Goal: Use online tool/utility: Use online tool/utility

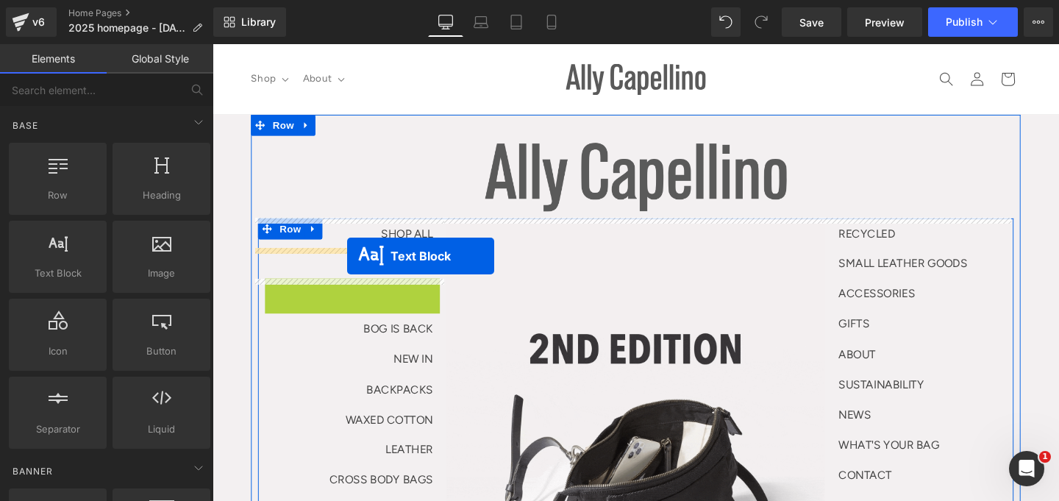
drag, startPoint x: 345, startPoint y: 304, endPoint x: 354, endPoint y: 267, distance: 38.5
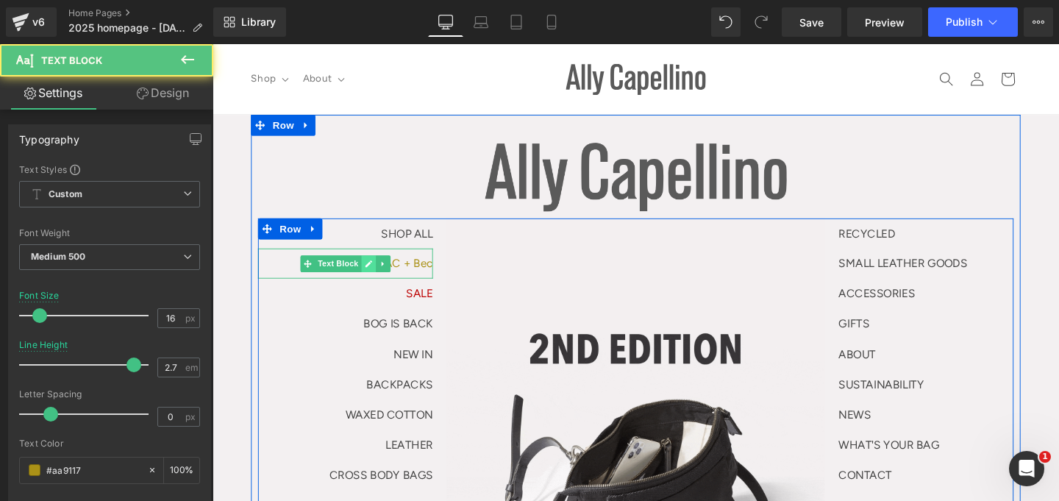
click at [373, 274] on icon at bounding box center [377, 275] width 8 height 9
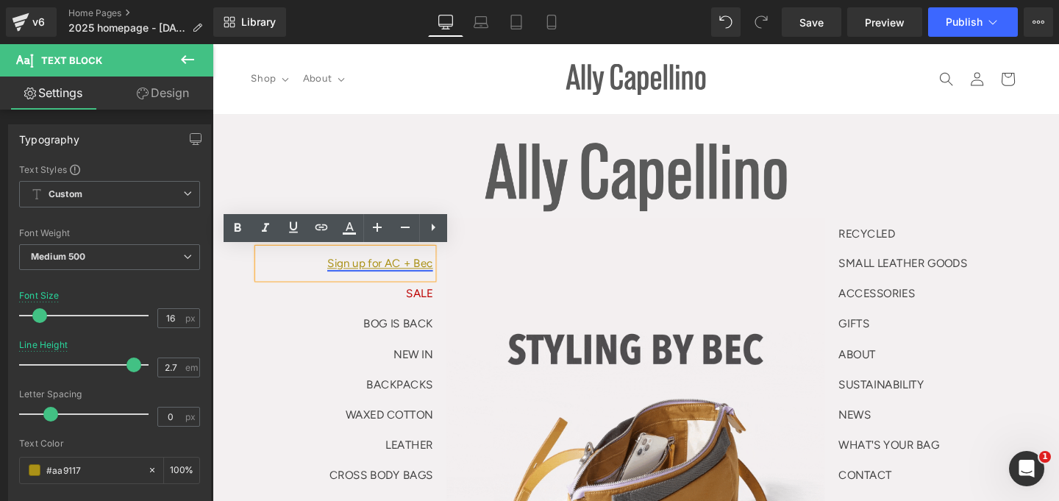
click at [335, 277] on link "Sign up for AC + Bec" at bounding box center [388, 275] width 111 height 14
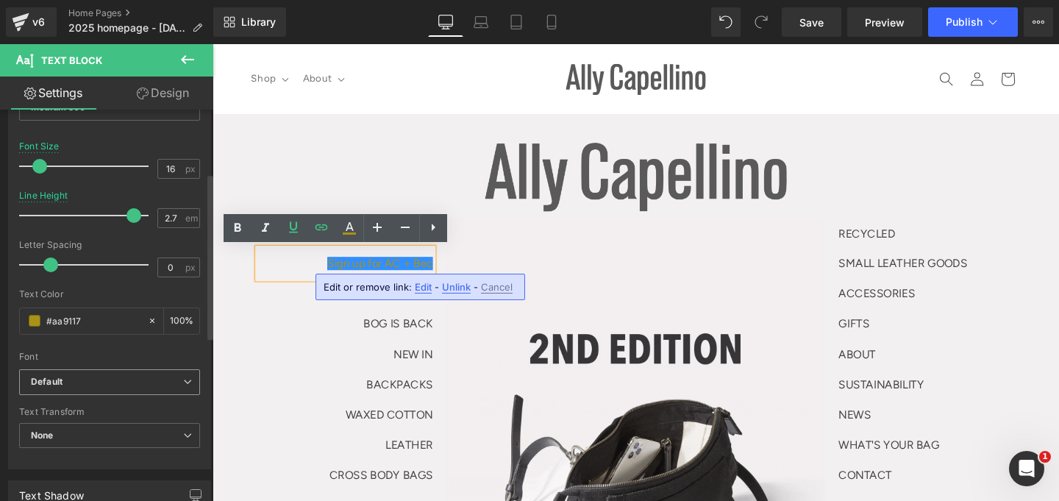
scroll to position [224, 0]
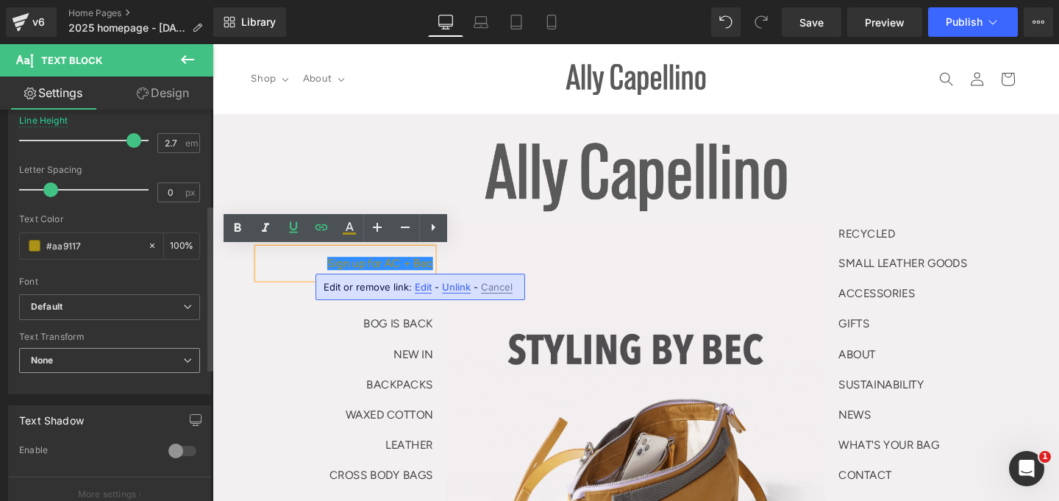
click at [87, 363] on span "None" at bounding box center [109, 361] width 181 height 26
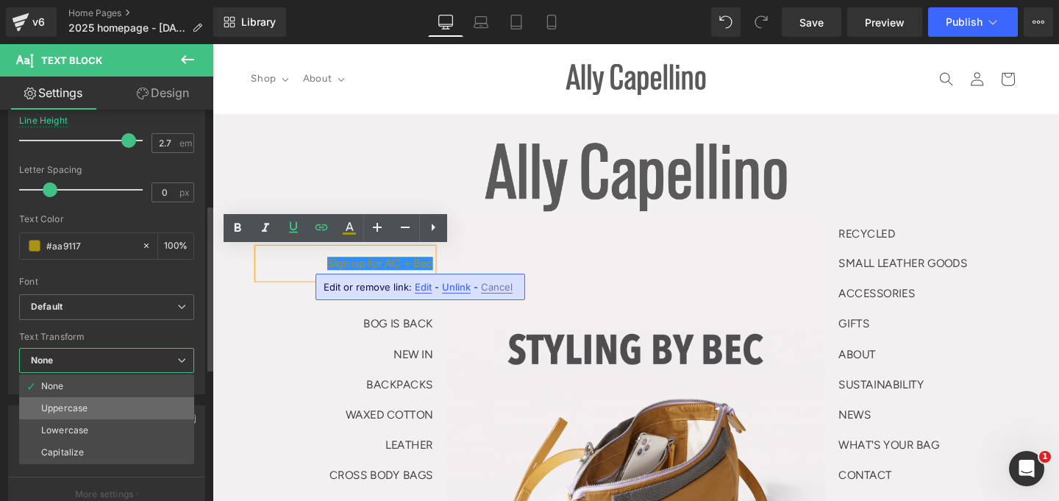
click at [82, 413] on div "Uppercase" at bounding box center [64, 408] width 46 height 10
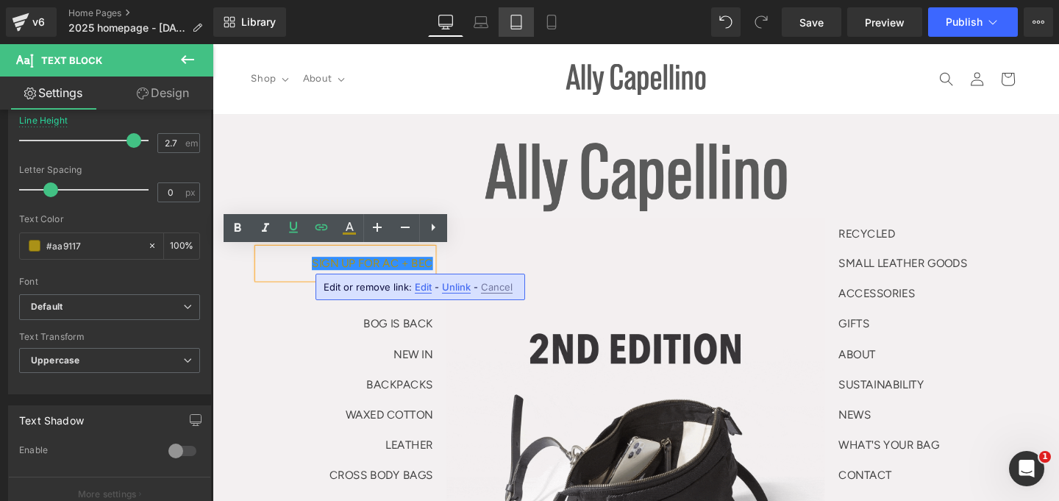
click at [509, 21] on link "Tablet" at bounding box center [516, 21] width 35 height 29
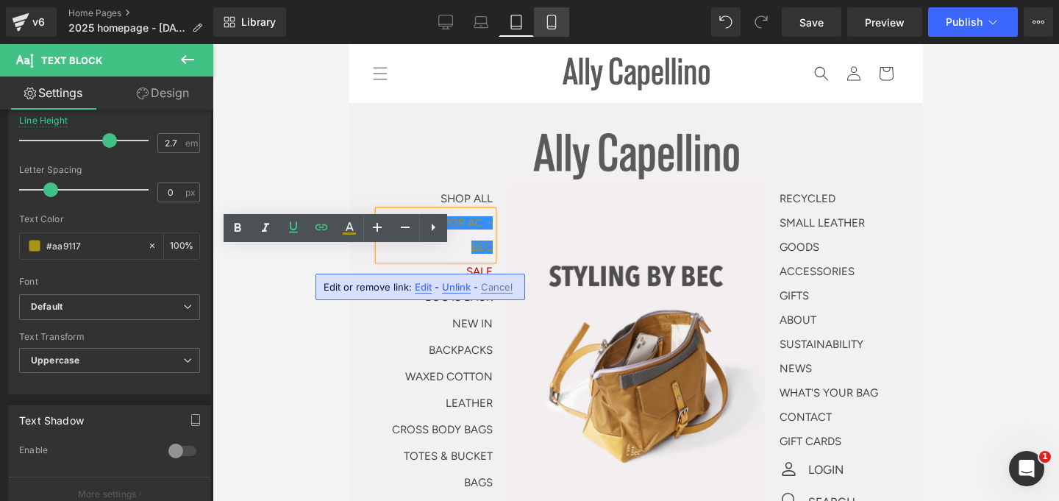
click at [554, 26] on icon at bounding box center [551, 26] width 8 height 0
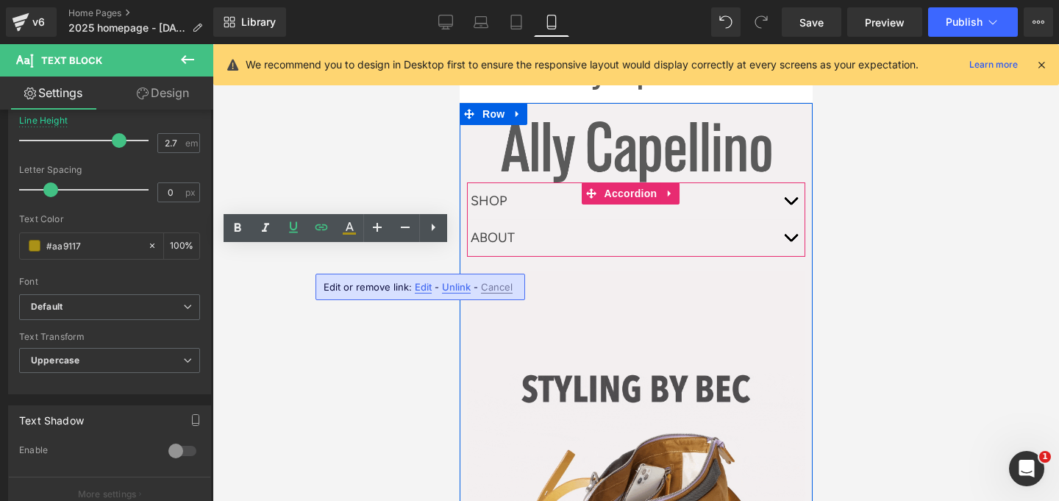
click at [790, 204] on span "button" at bounding box center [790, 204] width 0 height 0
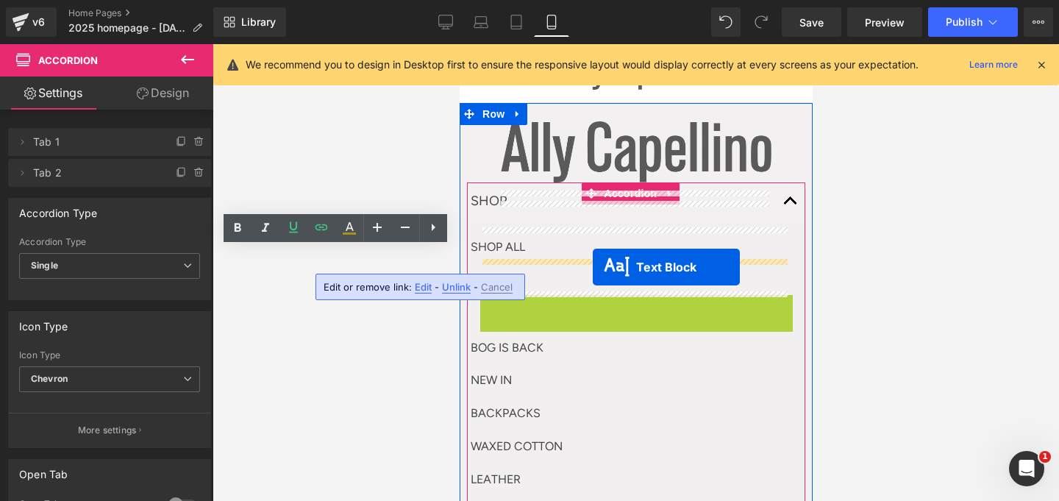
drag, startPoint x: 600, startPoint y: 306, endPoint x: 592, endPoint y: 267, distance: 39.8
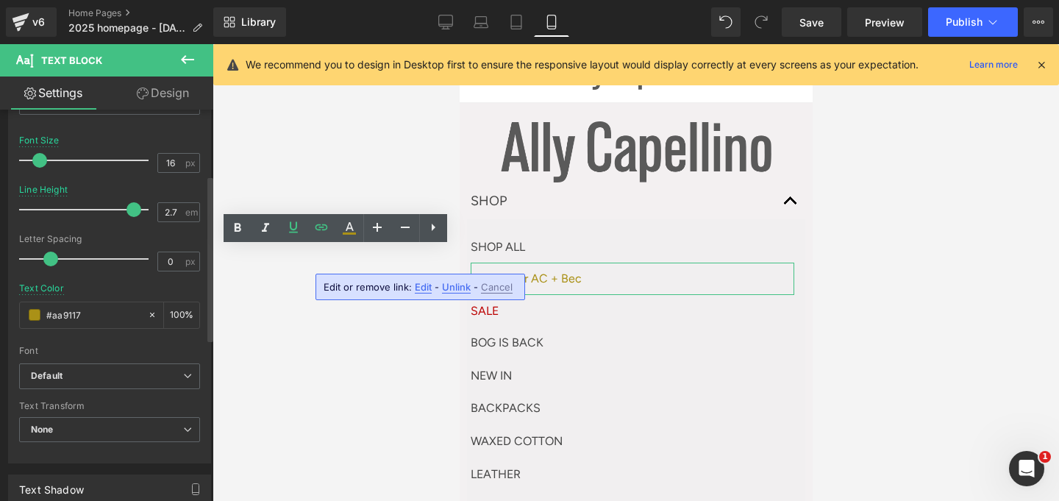
scroll to position [154, 0]
click at [76, 421] on span "None" at bounding box center [109, 431] width 181 height 26
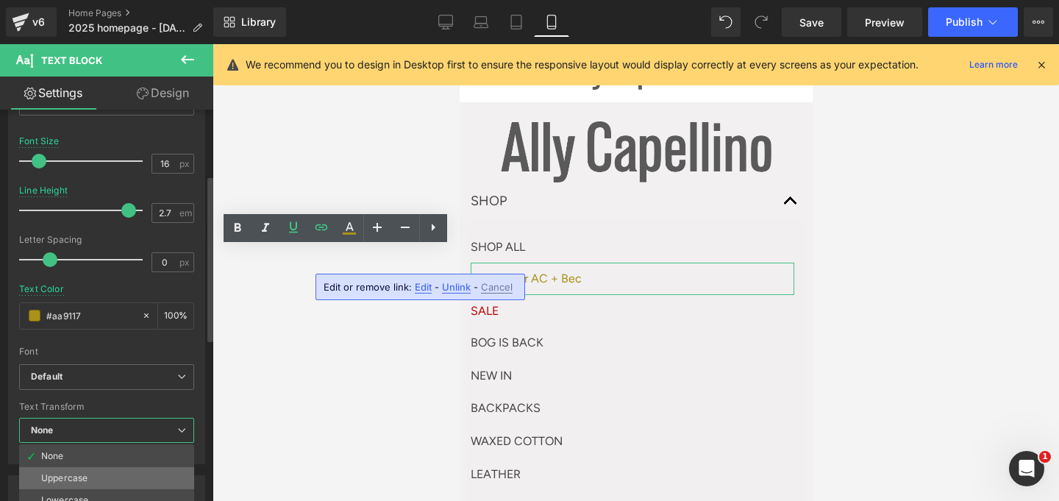
click at [70, 477] on div "Uppercase" at bounding box center [64, 478] width 46 height 10
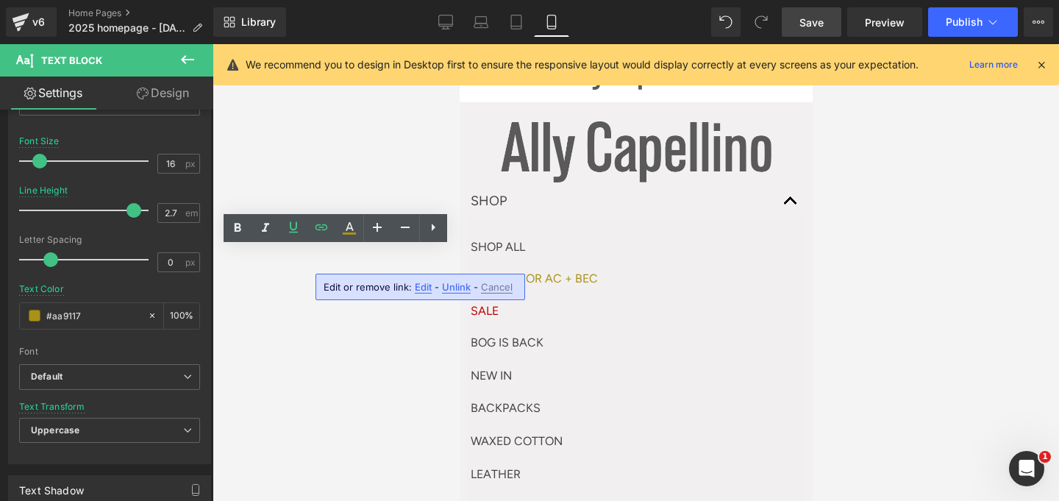
click at [824, 18] on link "Save" at bounding box center [812, 21] width 60 height 29
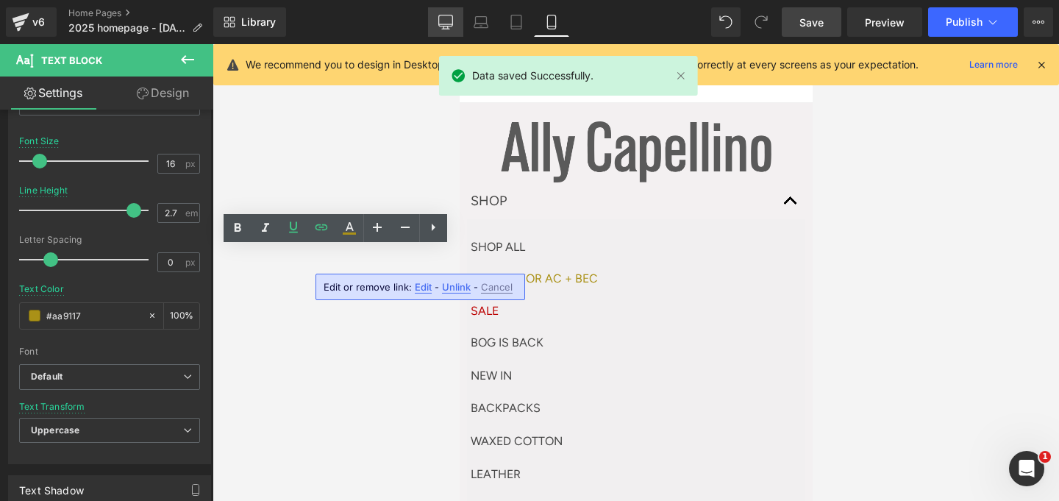
click at [426, 23] on div "Library Mobile Desktop Laptop Tablet Mobile Save Preview Publish Scheduled View…" at bounding box center [636, 21] width 846 height 29
click at [435, 22] on link "Desktop" at bounding box center [445, 21] width 35 height 29
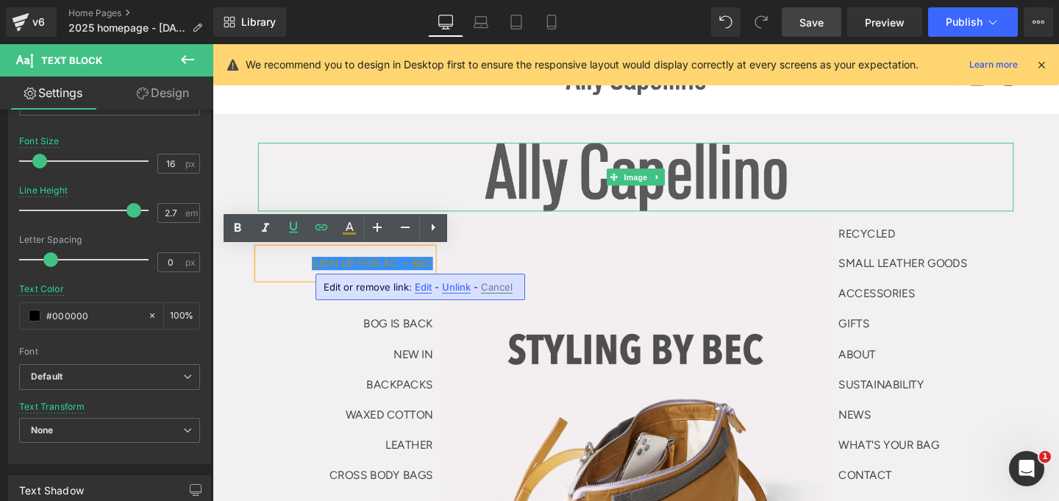
click at [462, 207] on div at bounding box center [657, 184] width 794 height 72
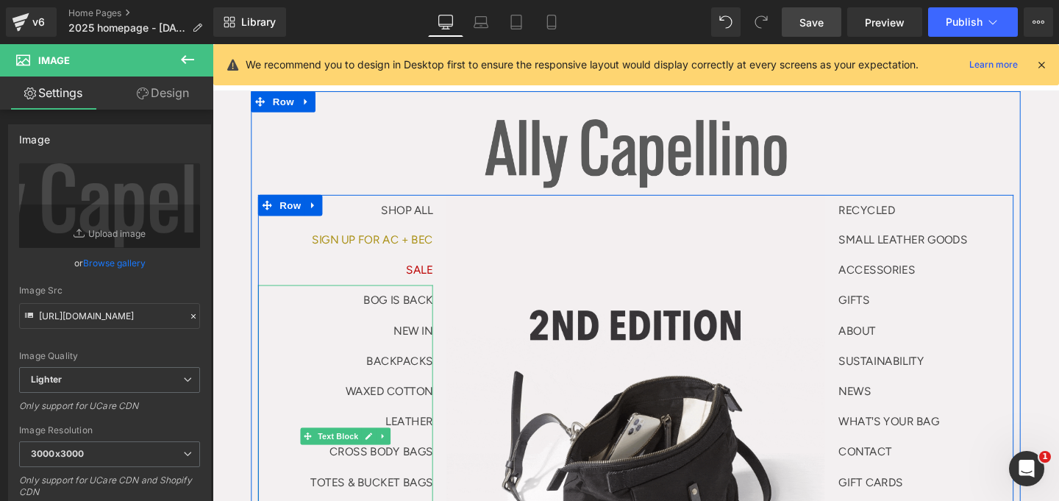
scroll to position [29, 0]
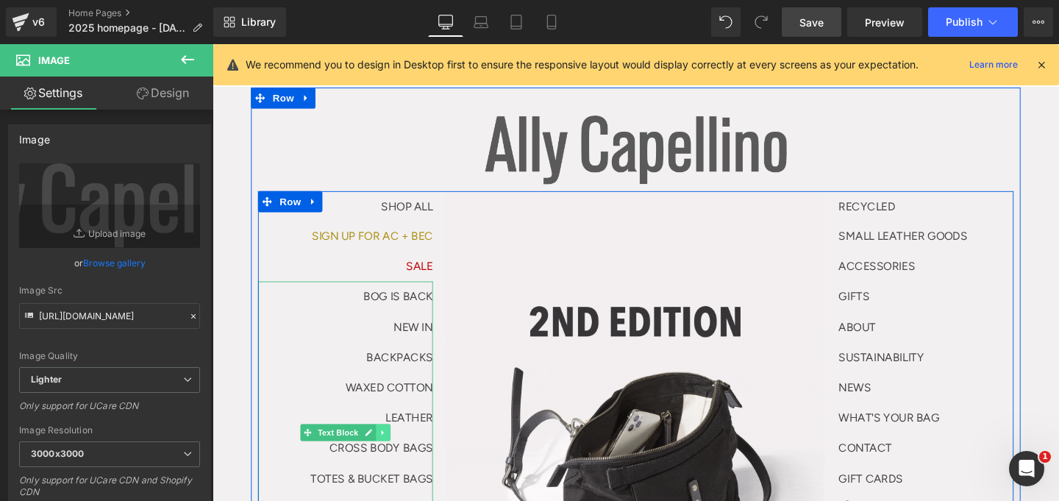
click at [389, 449] on icon at bounding box center [392, 452] width 8 height 9
click at [381, 452] on icon at bounding box center [384, 452] width 8 height 9
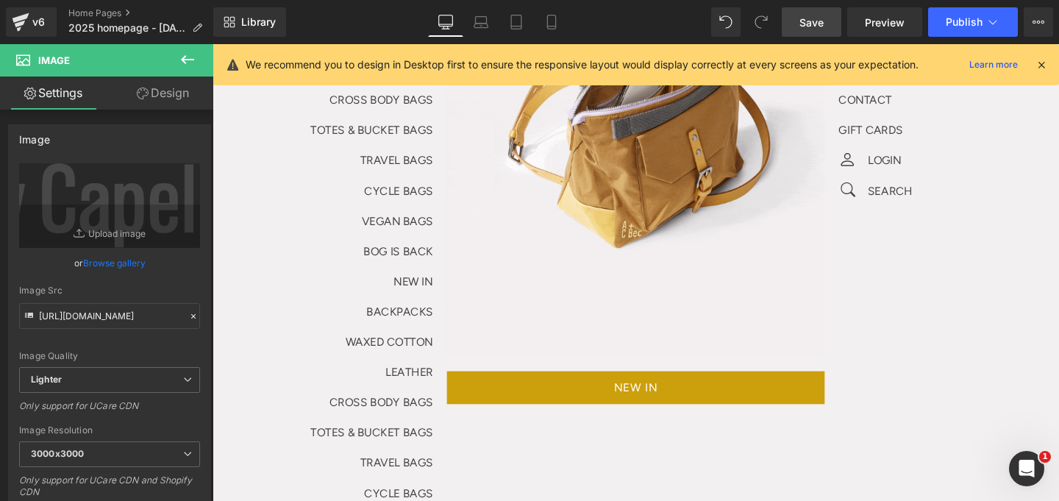
scroll to position [385, 0]
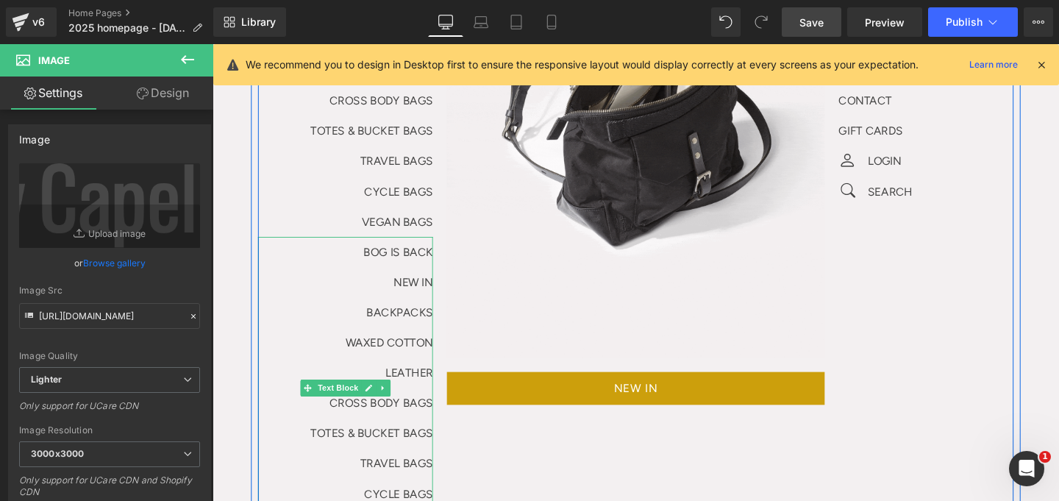
click at [360, 323] on p "BACKPACKS" at bounding box center [352, 326] width 184 height 32
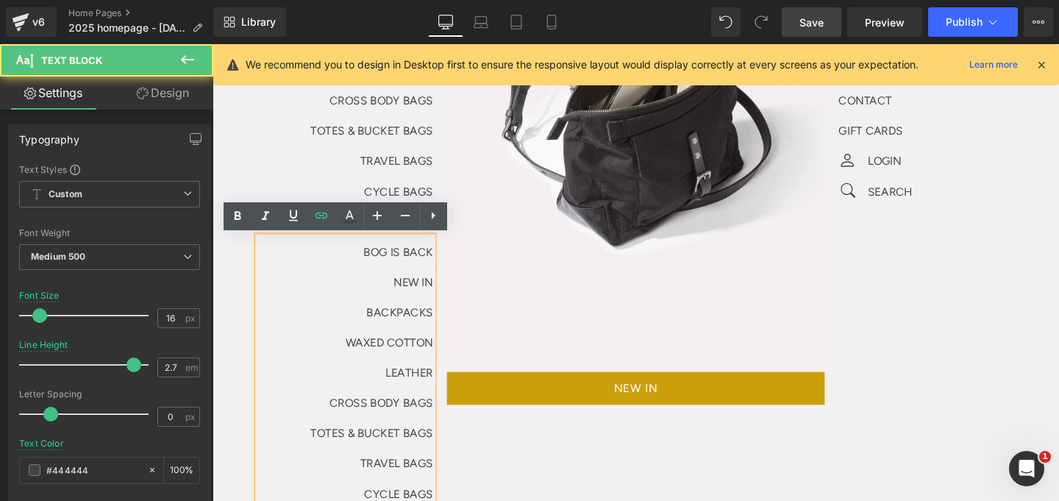
click at [362, 324] on p "BACKPACKS" at bounding box center [352, 326] width 184 height 32
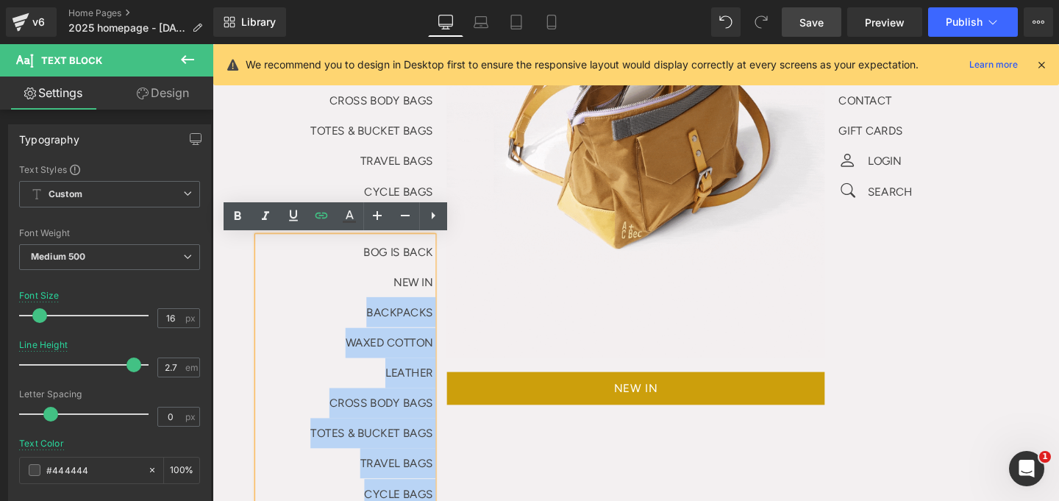
drag, startPoint x: 362, startPoint y: 324, endPoint x: 442, endPoint y: 497, distance: 191.2
click at [442, 497] on div "BOG IS BACK NEW IN BACKPACKS WAXED COTTON LEATHER CROSS BODY BAGS TOTES & BUCKE…" at bounding box center [352, 405] width 184 height 318
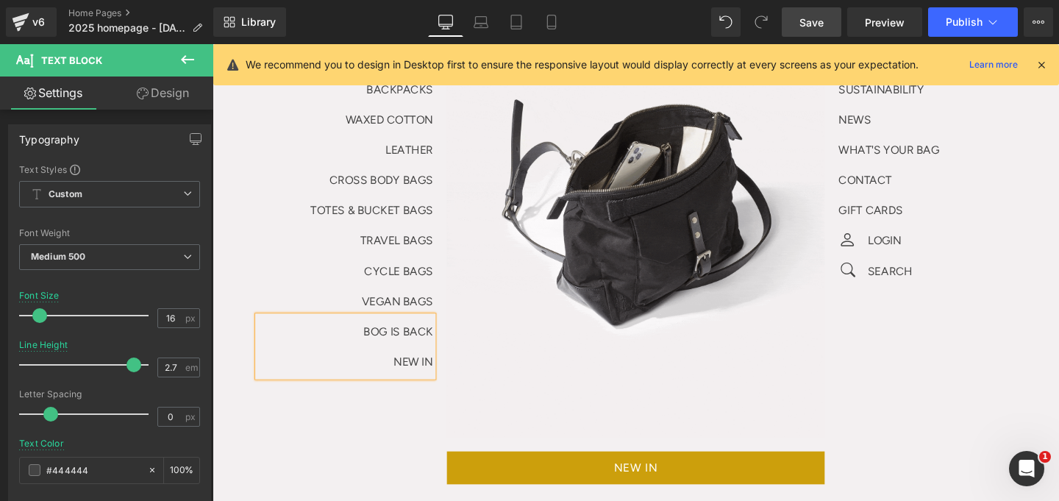
click at [333, 301] on p "VEGAN BAGS" at bounding box center [352, 315] width 184 height 32
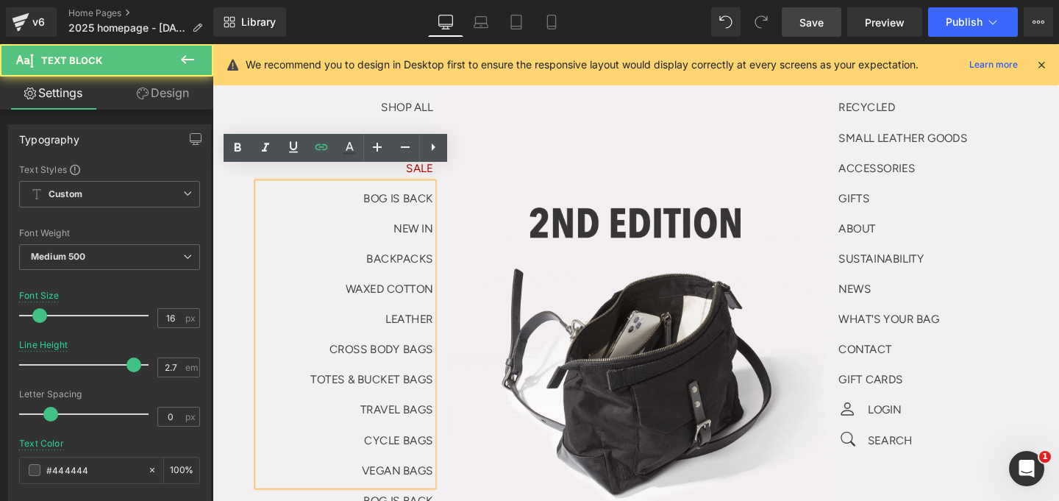
scroll to position [121, 0]
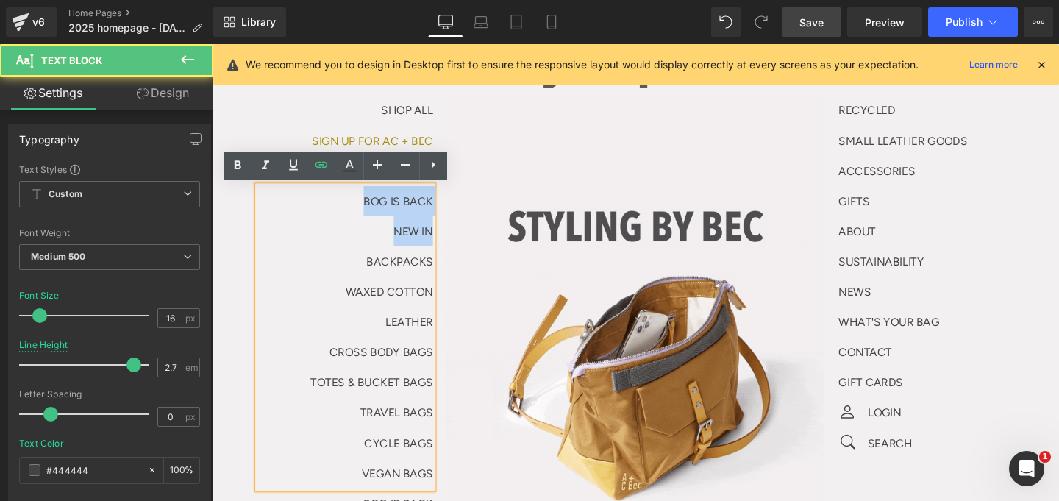
drag, startPoint x: 354, startPoint y: 201, endPoint x: 447, endPoint y: 254, distance: 107.0
click at [447, 254] on div "SHOP ALL Text Block Sign up for AC + Bec Text Block SALE Text Block BOG IS BACK…" at bounding box center [359, 336] width 199 height 476
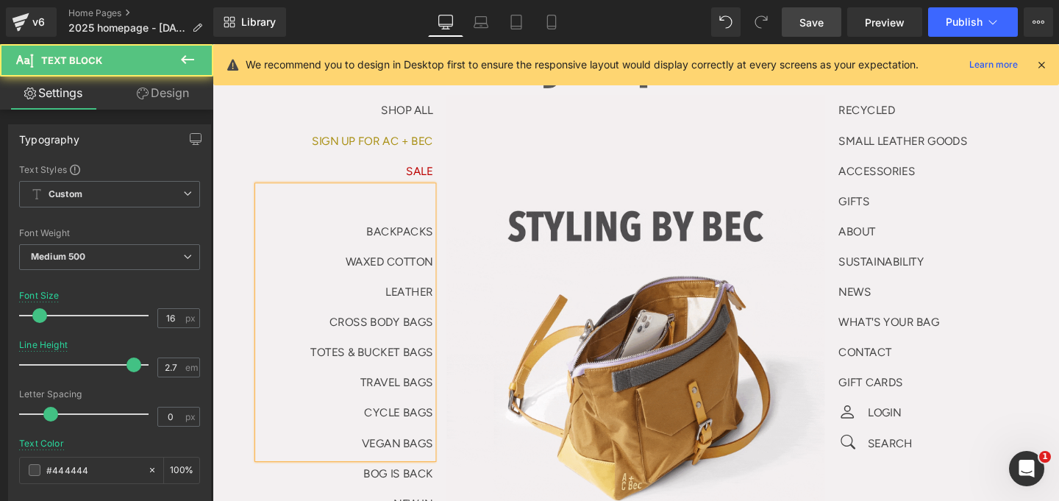
click at [353, 241] on p "BACKPACKS" at bounding box center [352, 241] width 184 height 32
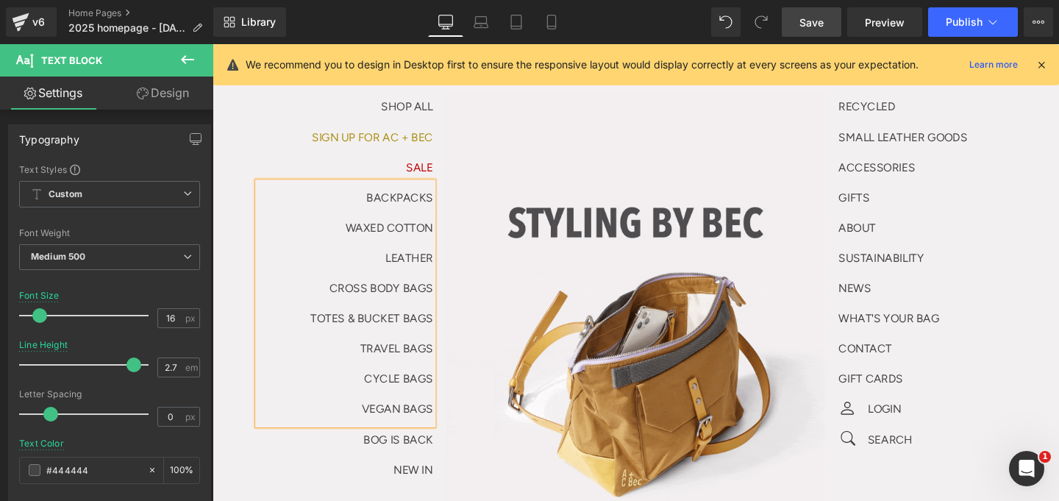
scroll to position [126, 0]
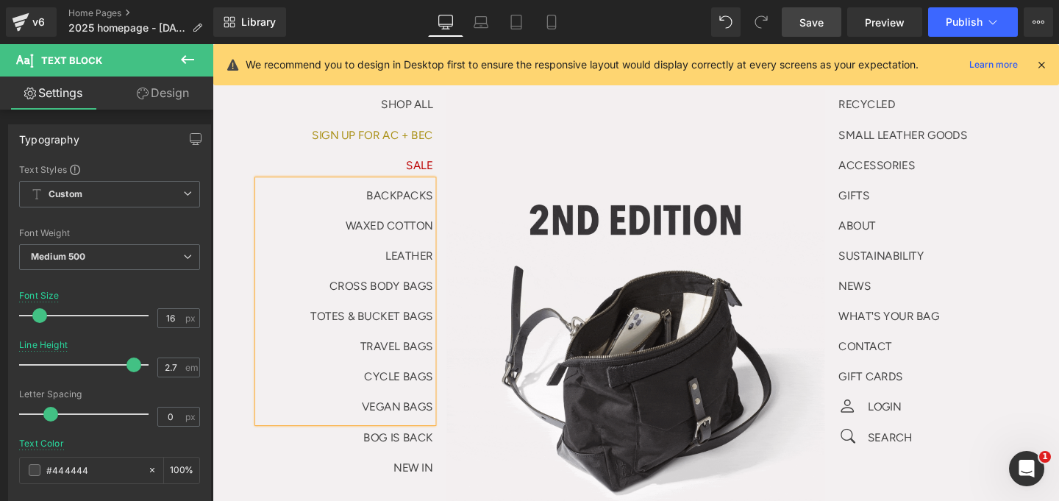
click at [333, 467] on div "BOG IS BACK NEW IN Text Block" at bounding box center [352, 473] width 184 height 63
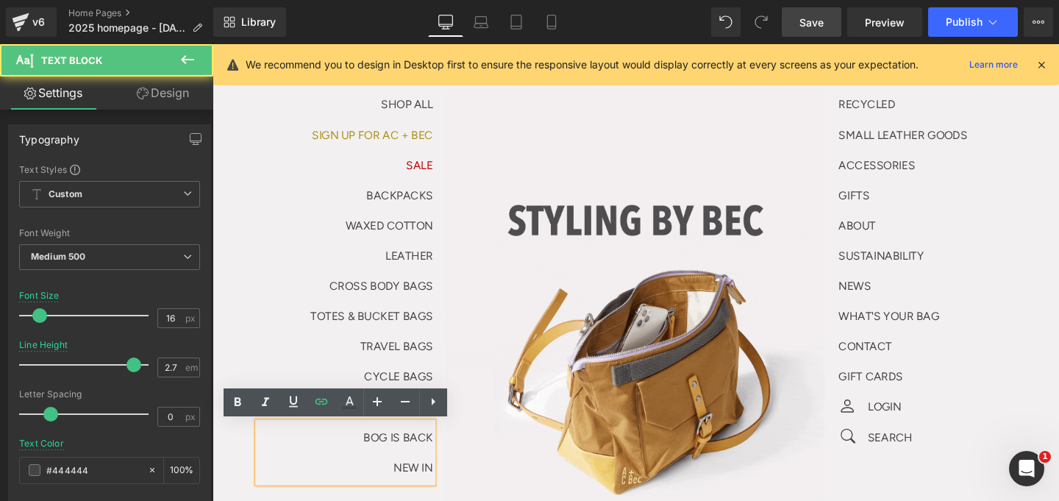
click at [447, 467] on div "SHOP ALL Text Block Sign up for AC + Bec Text Block SALE Text Block BACKPACKS W…" at bounding box center [359, 298] width 199 height 413
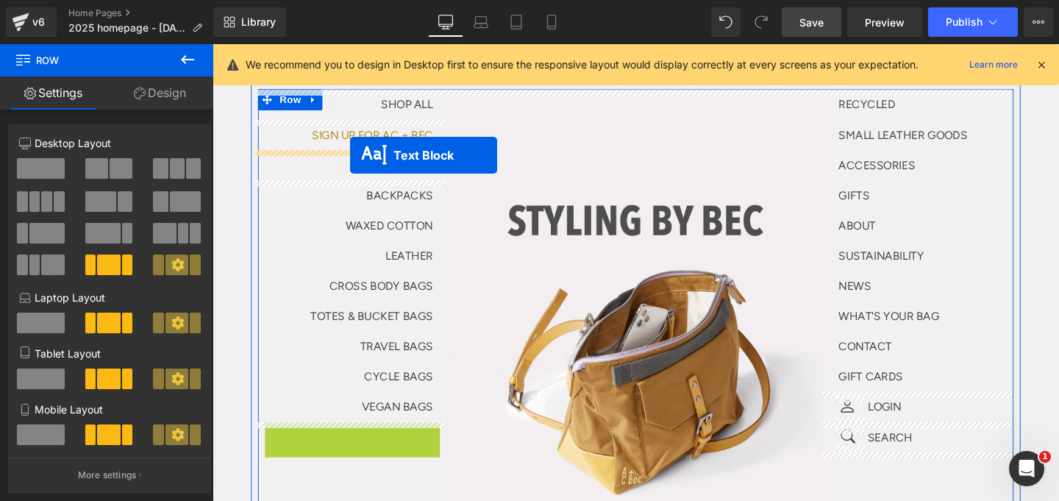
drag, startPoint x: 336, startPoint y: 463, endPoint x: 357, endPoint y: 161, distance: 302.2
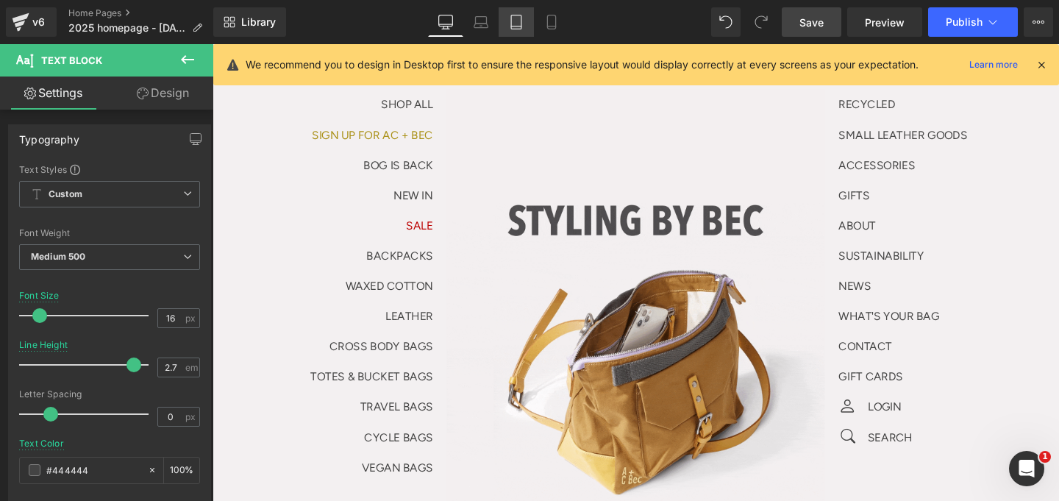
click at [488, 28] on icon at bounding box center [481, 22] width 15 height 15
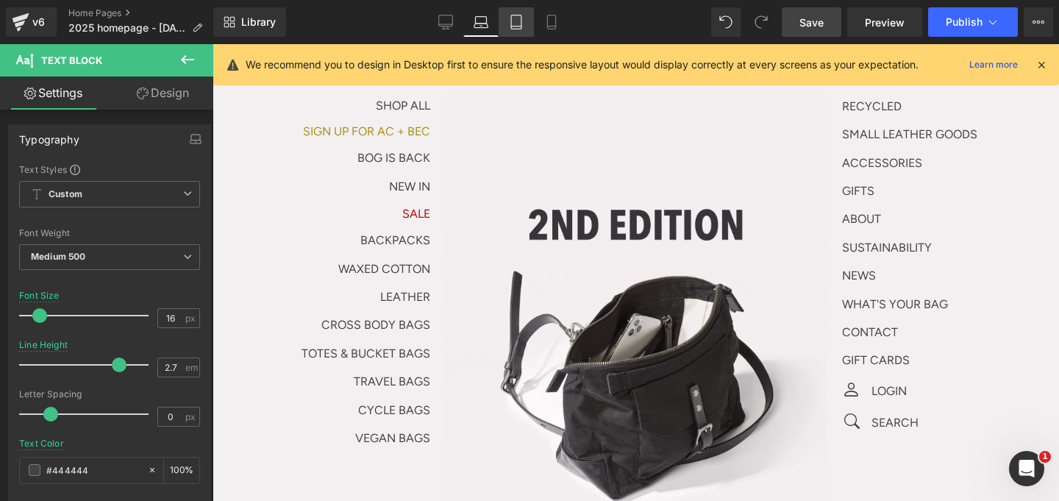
click at [513, 21] on icon at bounding box center [516, 22] width 15 height 15
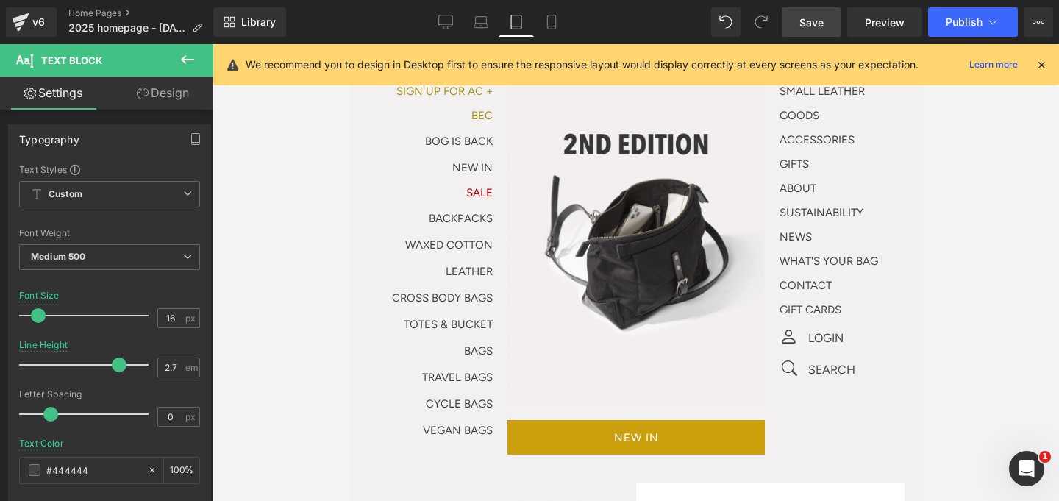
scroll to position [111, 0]
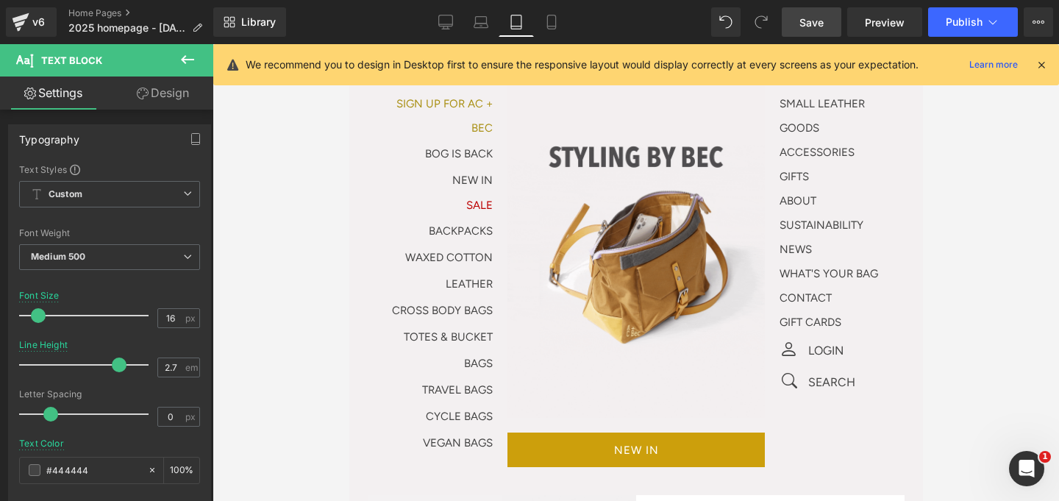
click at [822, 23] on span "Save" at bounding box center [811, 22] width 24 height 15
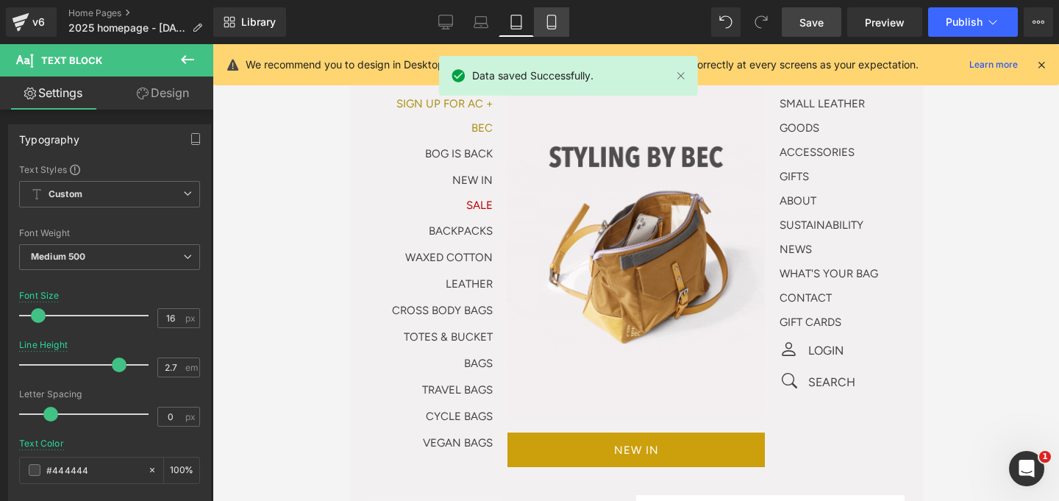
click at [538, 24] on link "Mobile" at bounding box center [551, 21] width 35 height 29
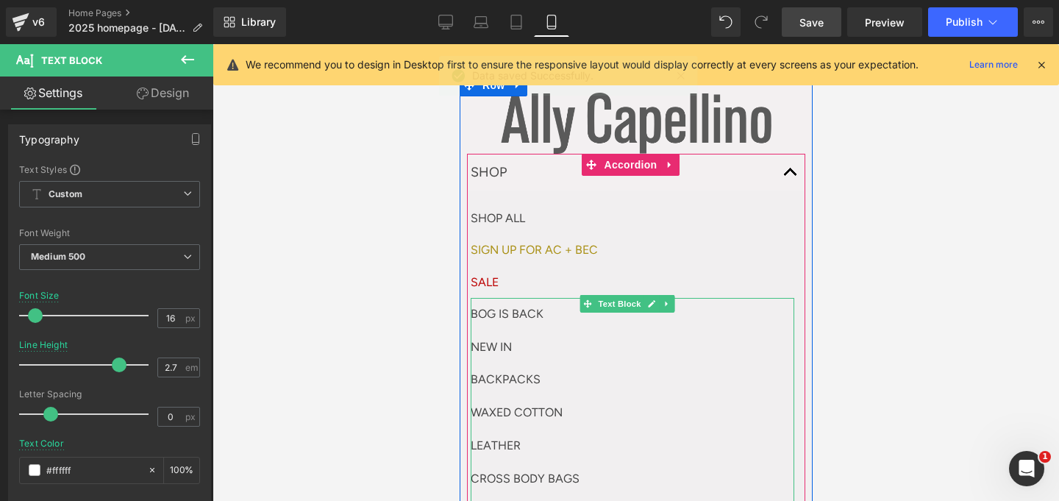
scroll to position [33, 0]
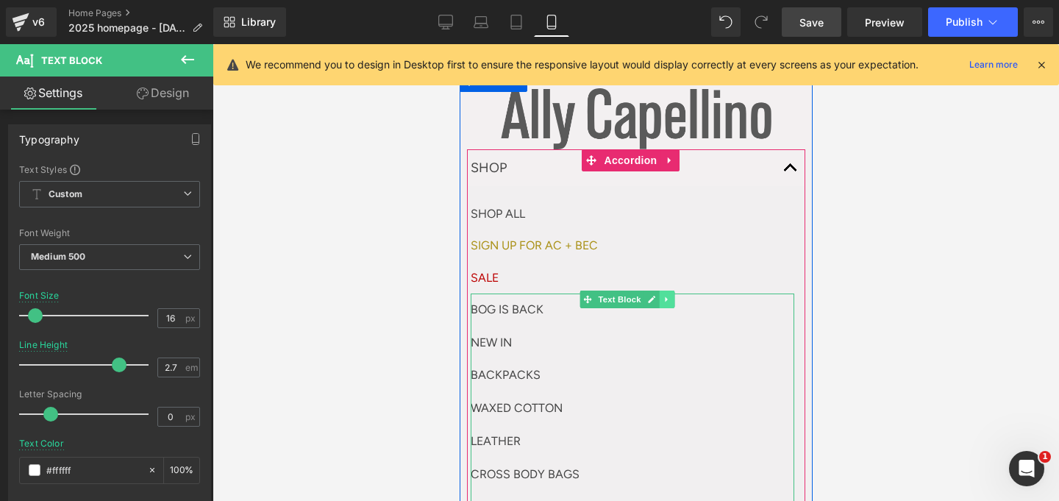
click at [665, 296] on icon at bounding box center [665, 298] width 2 height 5
click at [662, 296] on link at bounding box center [658, 299] width 15 height 18
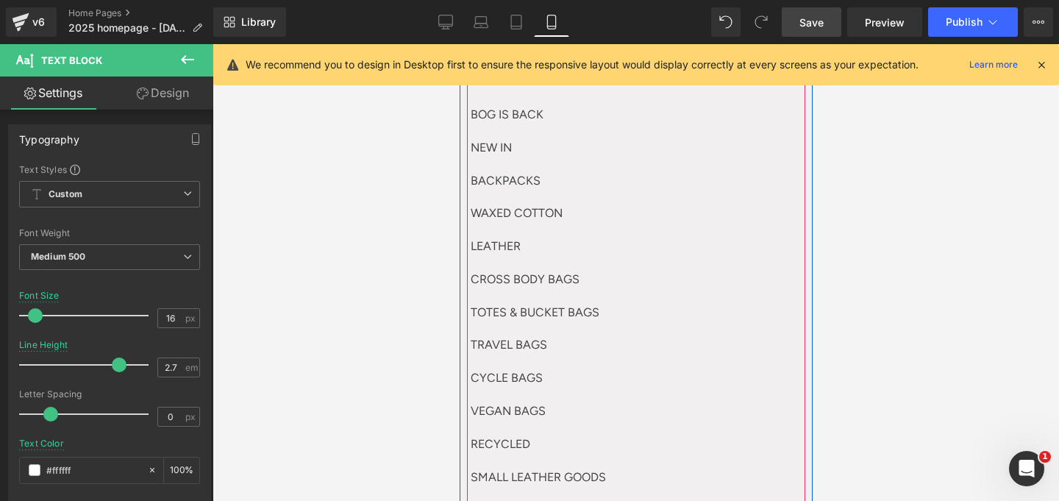
scroll to position [652, 0]
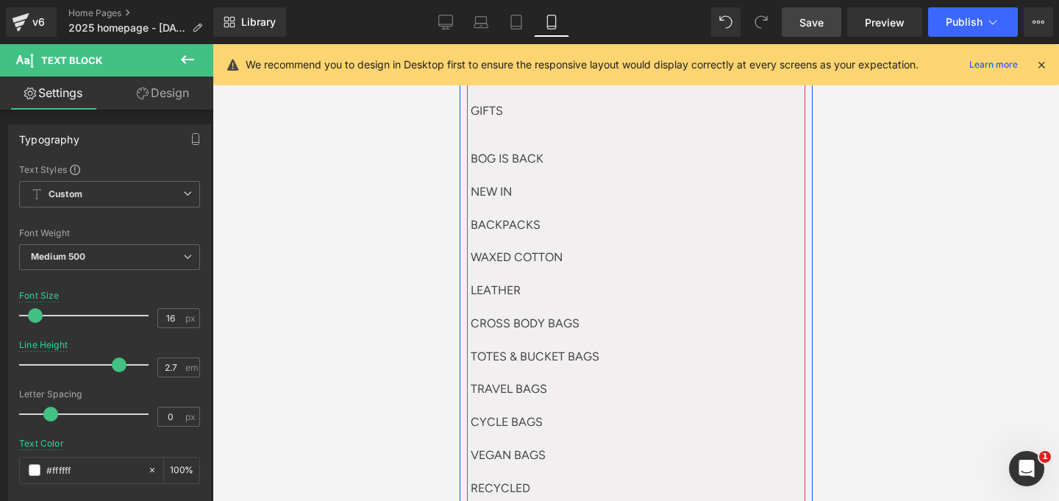
click at [568, 230] on p "BACKPACKS" at bounding box center [632, 225] width 324 height 33
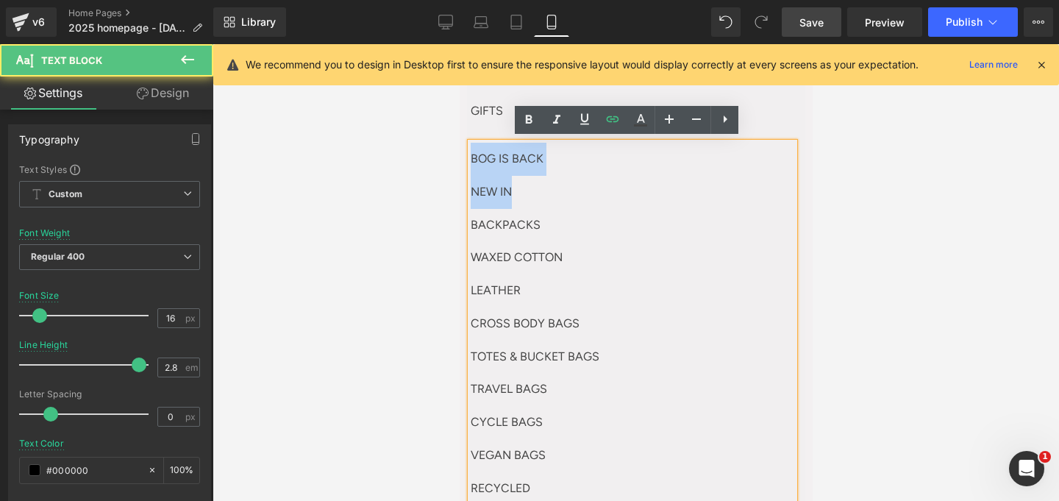
drag, startPoint x: 470, startPoint y: 212, endPoint x: 463, endPoint y: 161, distance: 51.2
click at [463, 161] on div "Image SHOP Text Block SHOP ALL Text Block Sign up for AC + Bec Text Block SALE …" at bounding box center [635, 301] width 353 height 1679
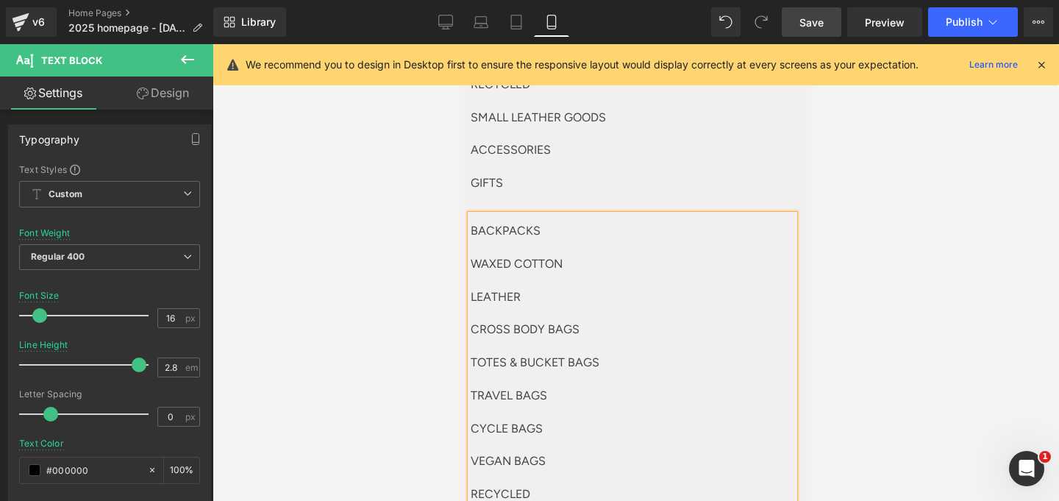
scroll to position [286, 0]
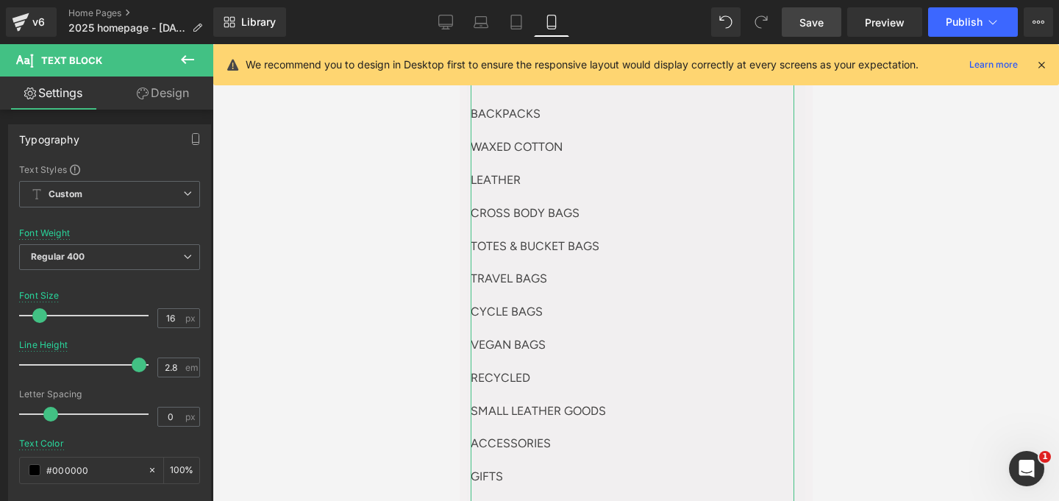
click at [610, 197] on p "CROSS BODY BAGS" at bounding box center [632, 213] width 324 height 33
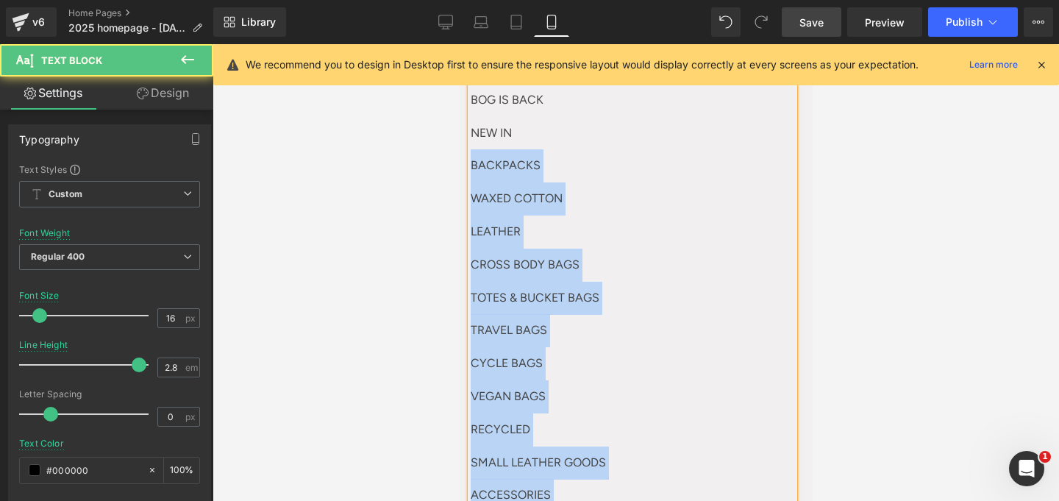
scroll to position [457, 0]
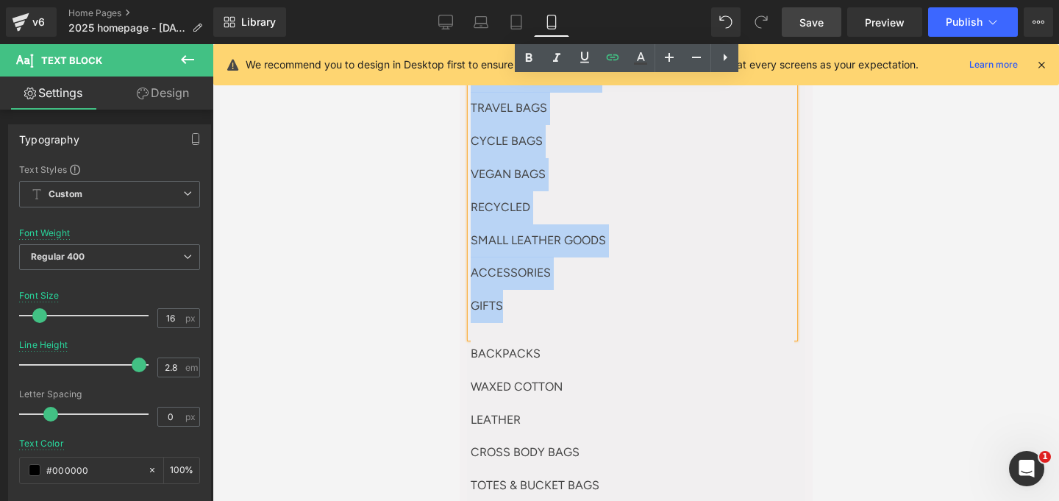
drag, startPoint x: 473, startPoint y: 170, endPoint x: 592, endPoint y: 353, distance: 218.4
click at [592, 353] on article "SHOP ALL Text Block Sign up for AC + Bec Text Block SALE Text Block BOG IS BACK…" at bounding box center [635, 257] width 338 height 1004
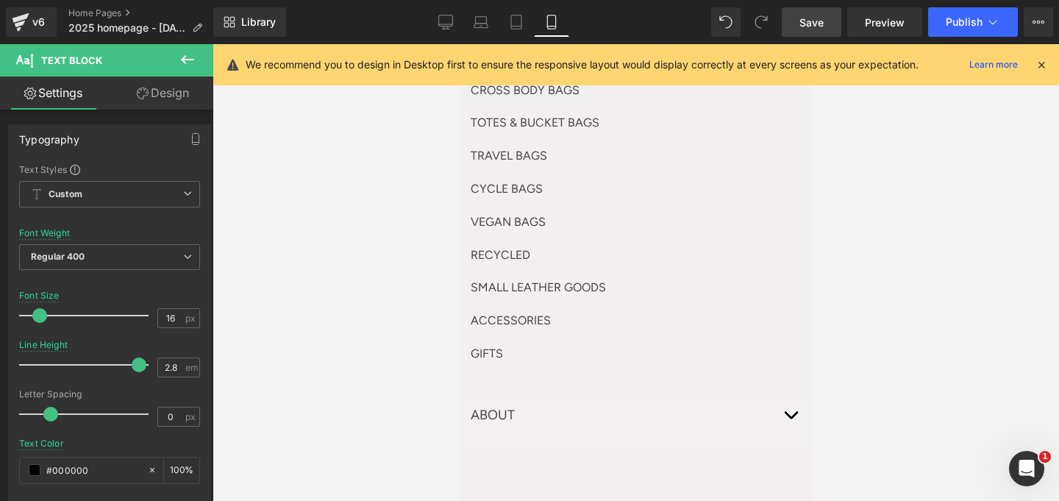
scroll to position [95, 0]
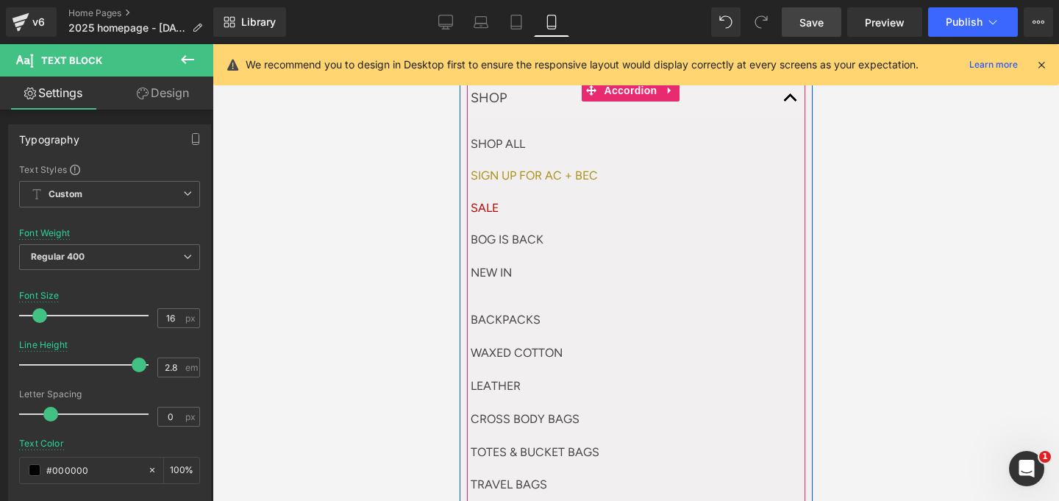
click at [482, 286] on div "BOG IS BACK NEW IN" at bounding box center [632, 264] width 324 height 81
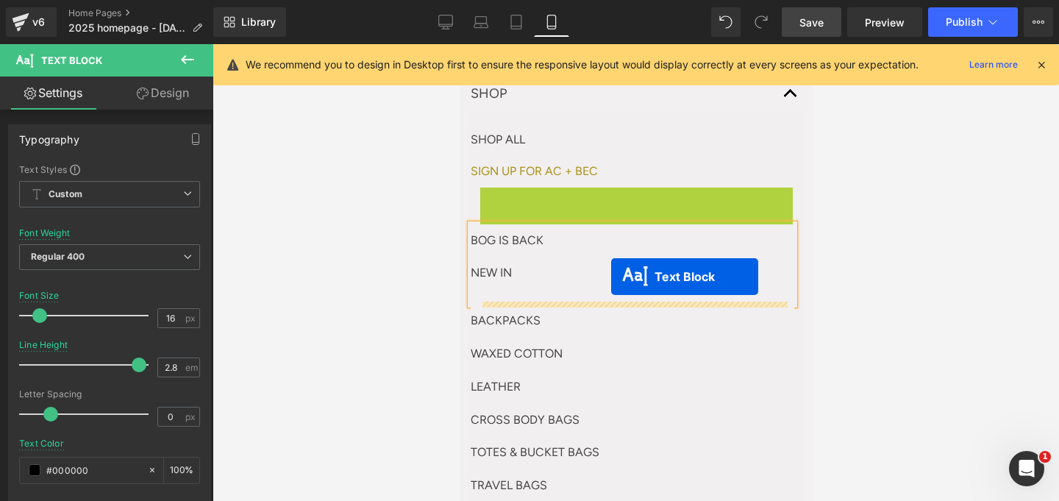
drag, startPoint x: 618, startPoint y: 205, endPoint x: 610, endPoint y: 276, distance: 71.7
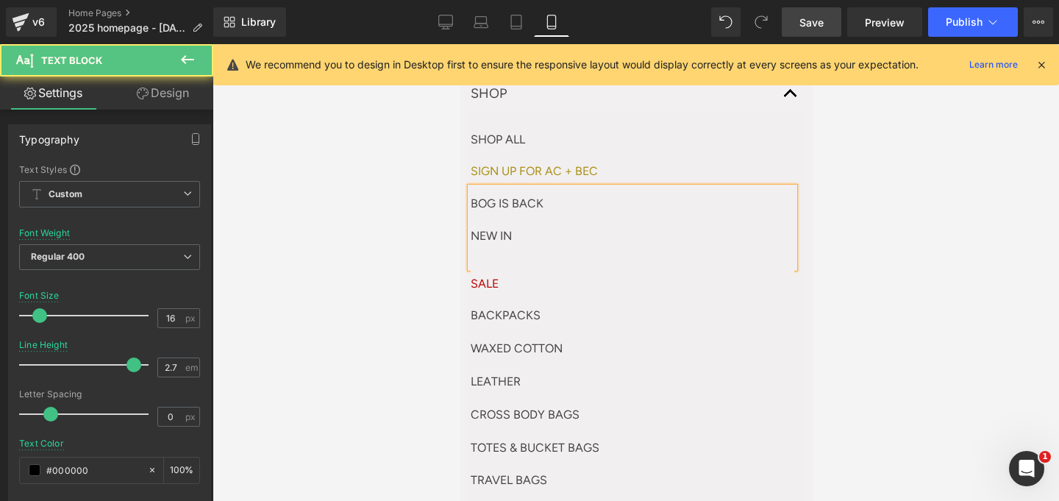
scroll to position [63, 0]
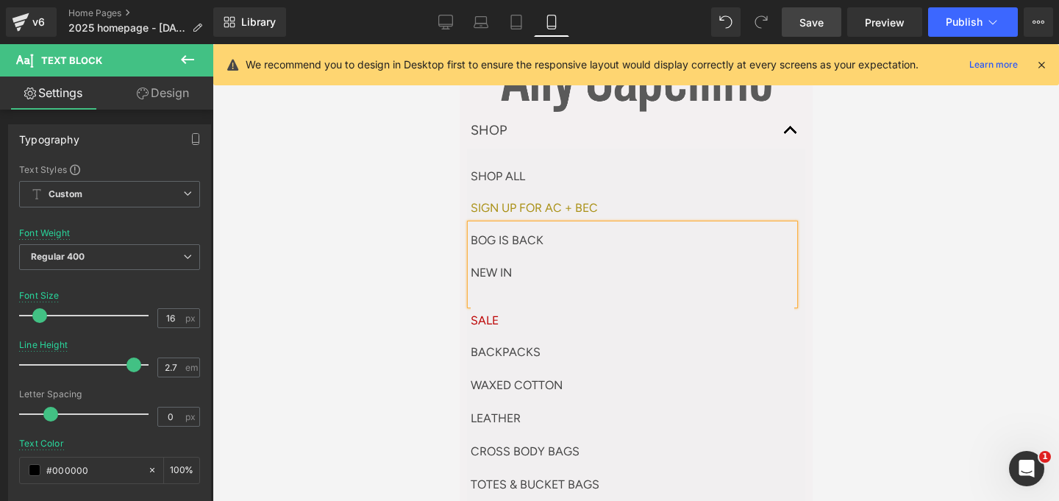
click at [478, 296] on div "BOG IS BACK NEW IN" at bounding box center [632, 264] width 324 height 81
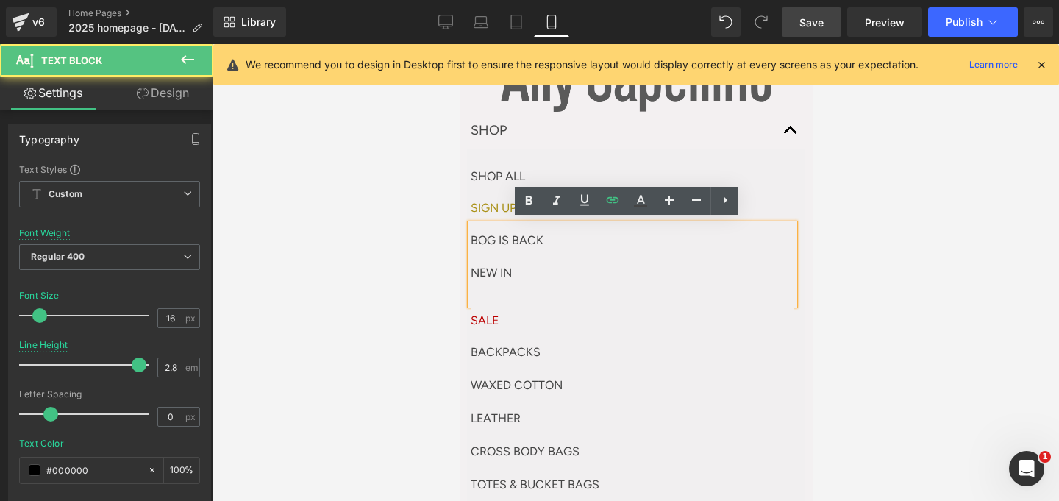
click at [488, 370] on p "WAXED COTTON" at bounding box center [632, 385] width 324 height 33
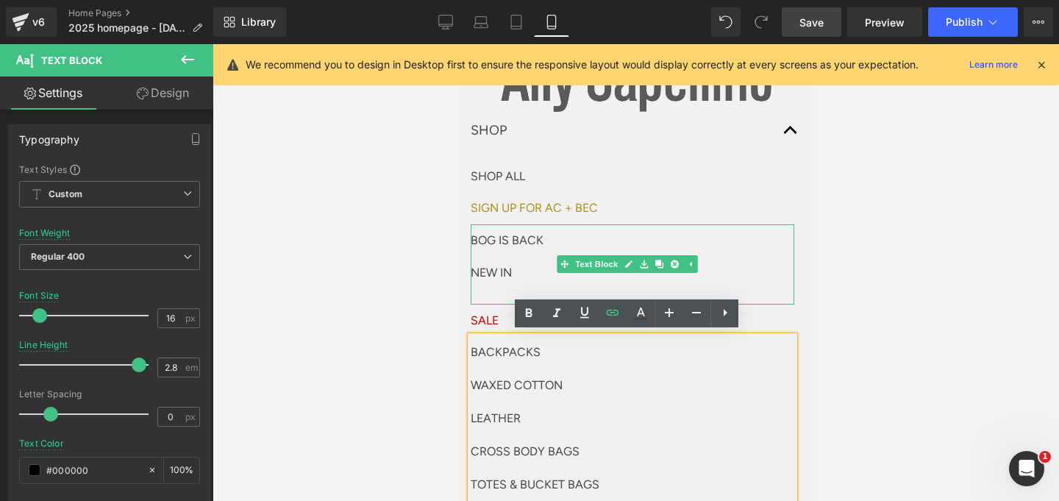
click at [488, 292] on div "BOG IS BACK NEW IN" at bounding box center [632, 264] width 324 height 81
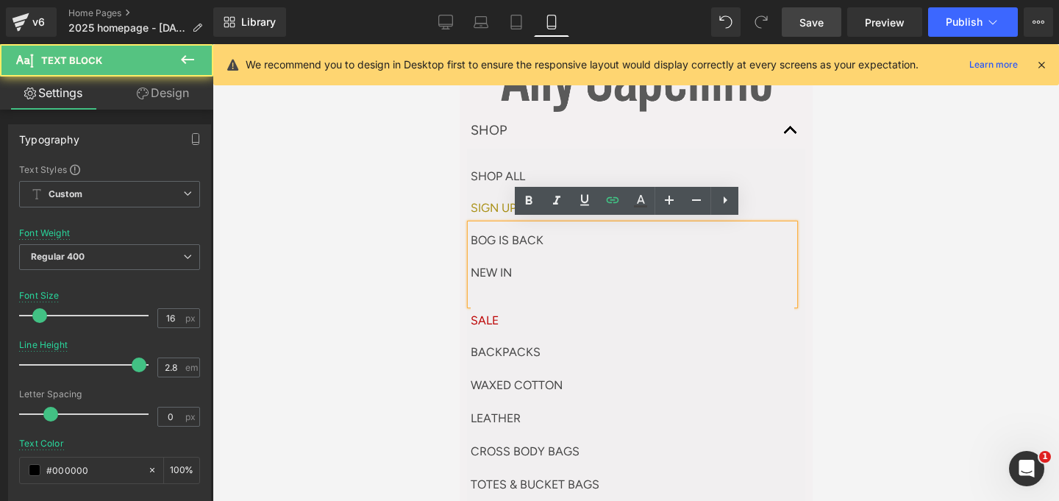
click at [488, 291] on div "BOG IS BACK NEW IN" at bounding box center [632, 264] width 324 height 81
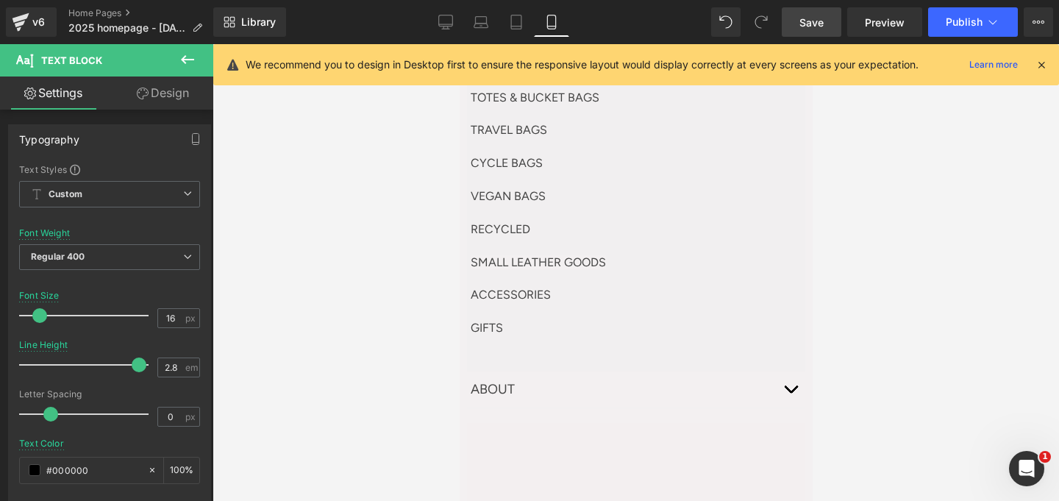
scroll to position [450, 0]
click at [500, 338] on p "GIFTS" at bounding box center [632, 327] width 324 height 33
click at [175, 80] on link "Design" at bounding box center [163, 92] width 107 height 33
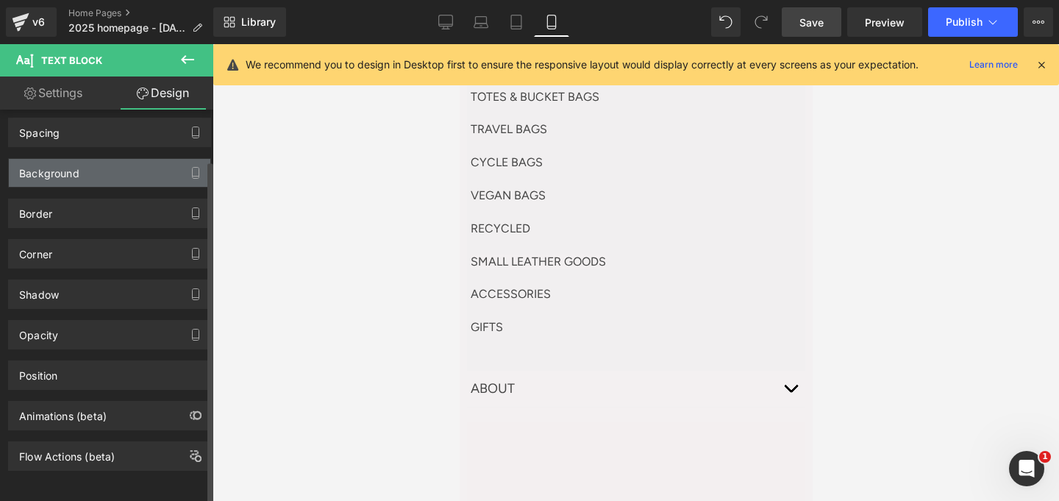
scroll to position [0, 0]
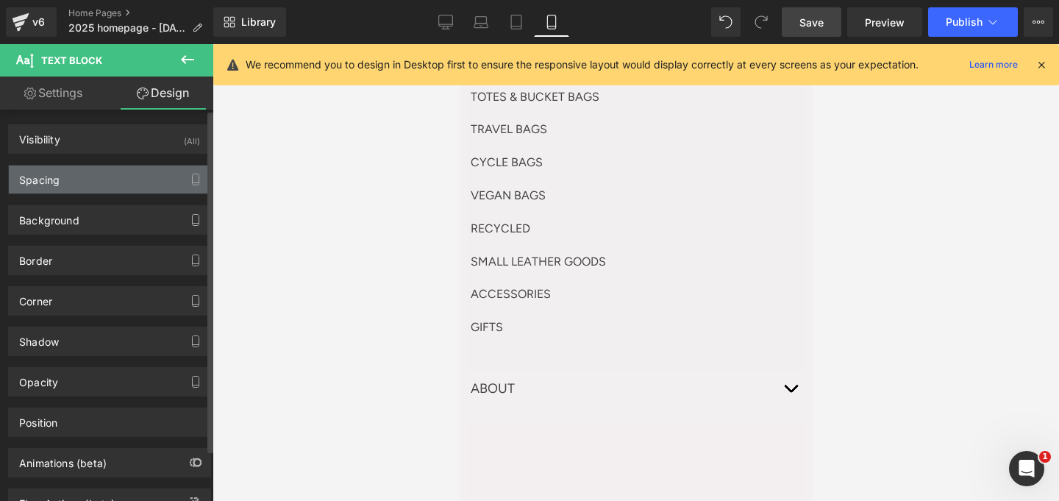
click at [105, 186] on div "Spacing" at bounding box center [109, 179] width 201 height 28
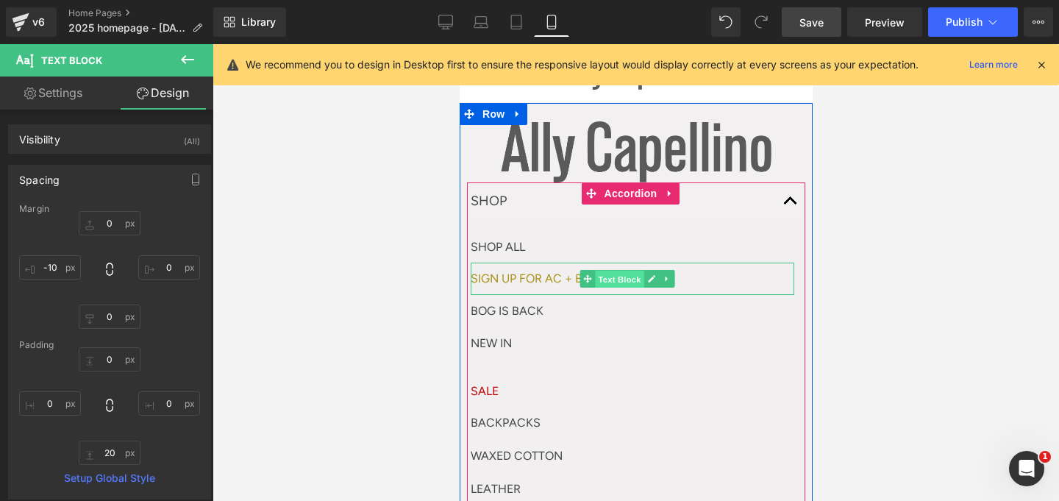
click at [627, 278] on span "Text Block" at bounding box center [618, 280] width 49 height 18
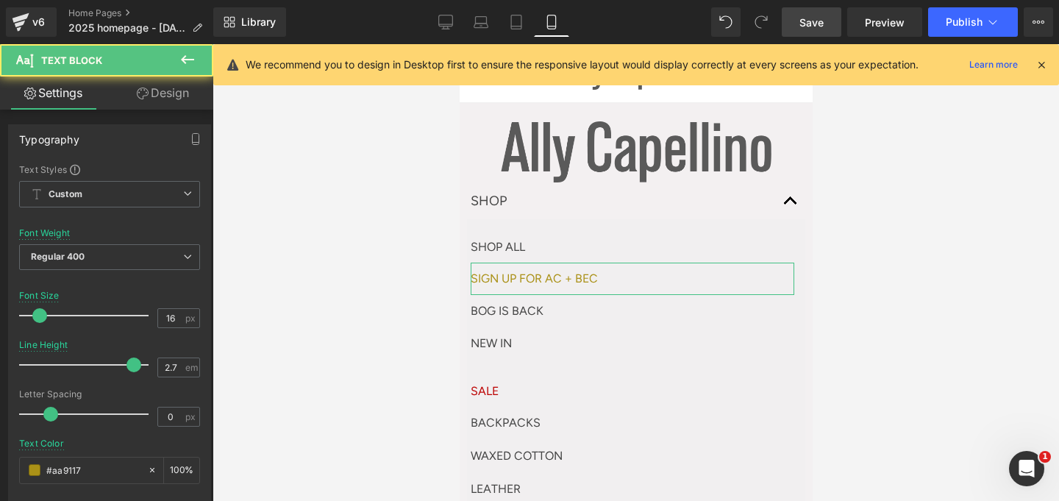
click at [166, 93] on link "Design" at bounding box center [163, 92] width 107 height 33
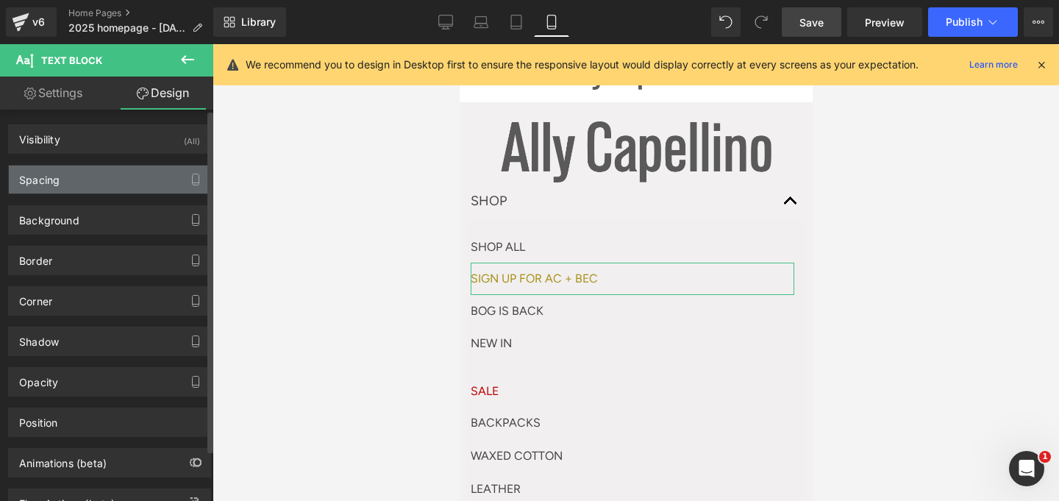
click at [115, 179] on div "Spacing" at bounding box center [109, 179] width 201 height 28
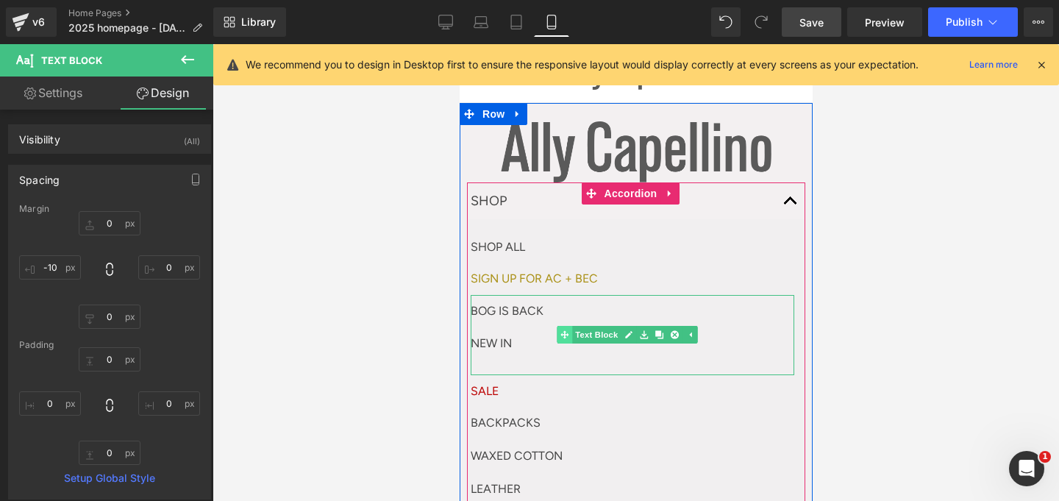
click at [590, 331] on link "Text Block" at bounding box center [588, 335] width 64 height 18
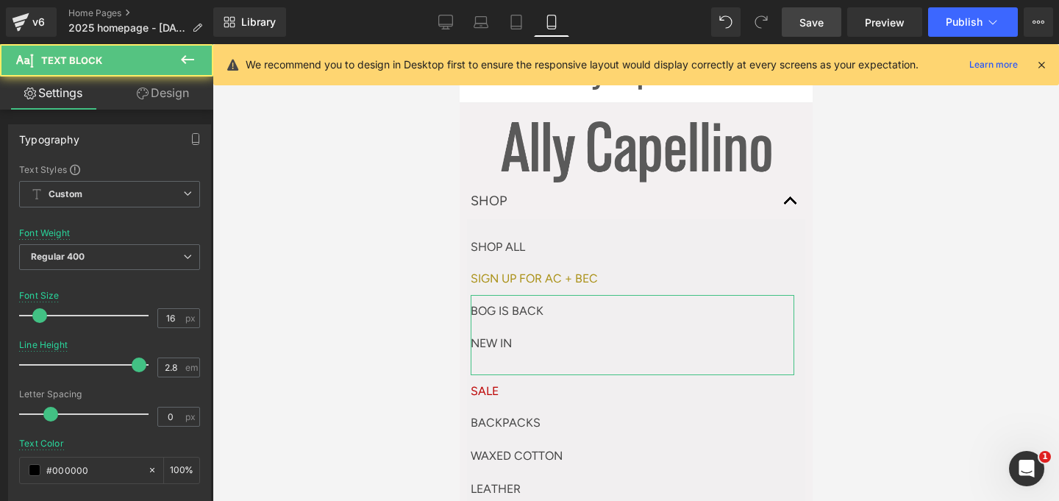
click at [159, 82] on link "Design" at bounding box center [163, 92] width 107 height 33
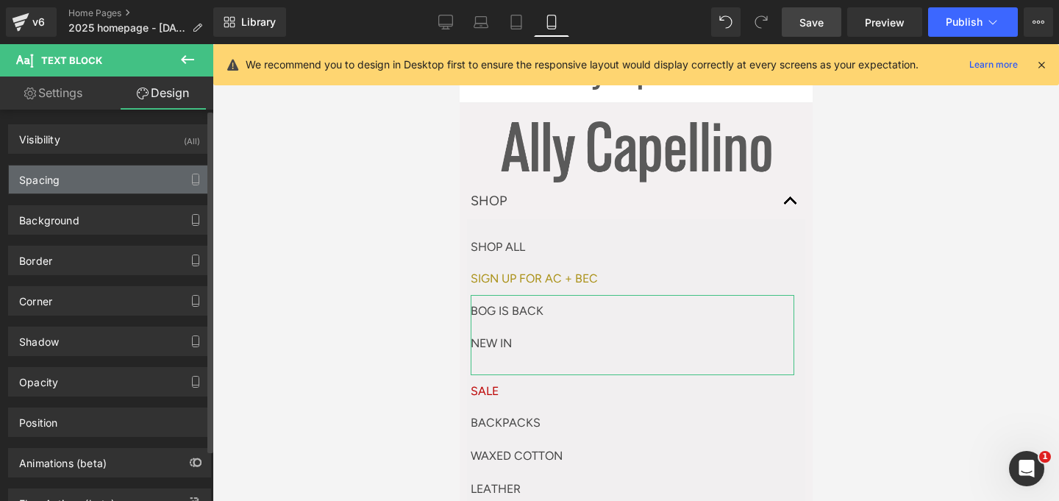
click at [102, 185] on div "Spacing" at bounding box center [109, 179] width 201 height 28
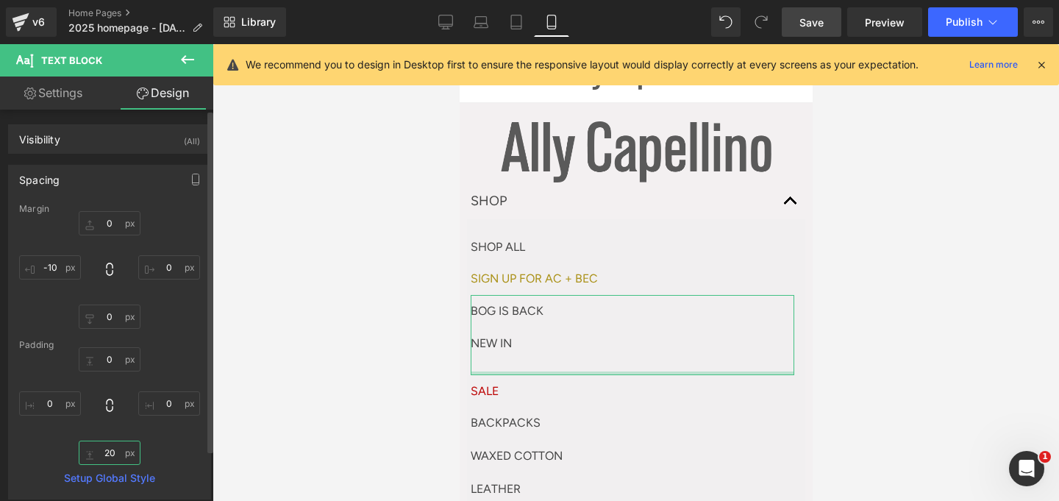
click at [112, 450] on input "20" at bounding box center [110, 452] width 62 height 24
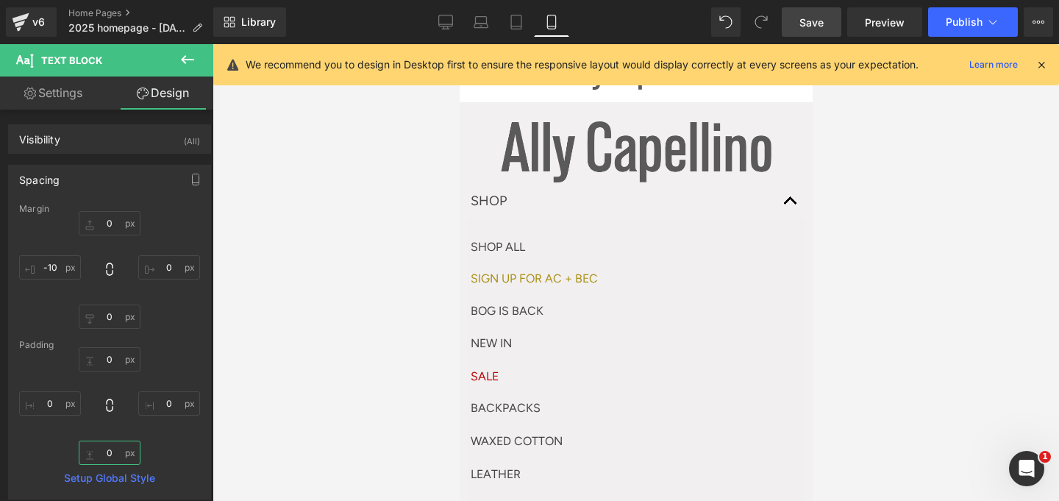
type input "0"
click at [819, 19] on span "Save" at bounding box center [811, 22] width 24 height 15
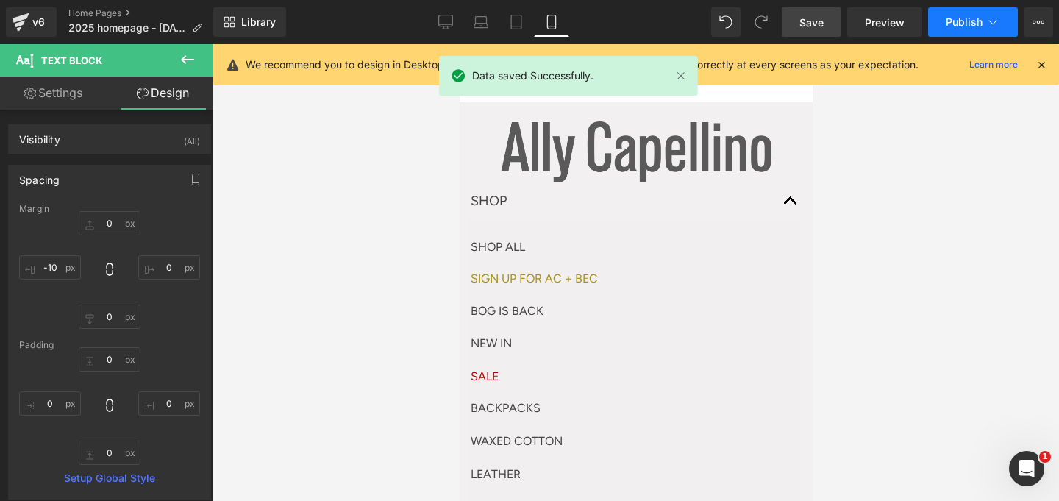
click at [985, 15] on button "Publish" at bounding box center [973, 21] width 90 height 29
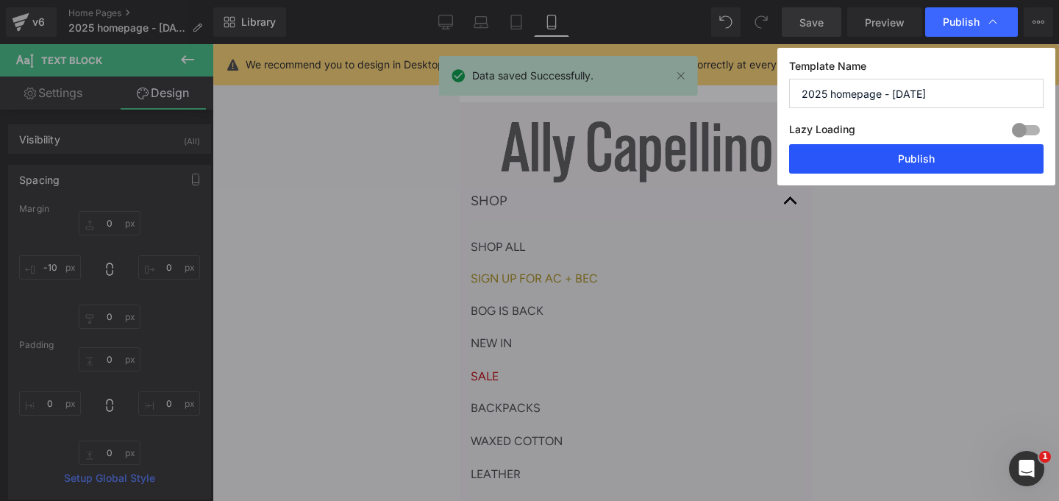
click at [904, 160] on button "Publish" at bounding box center [916, 158] width 254 height 29
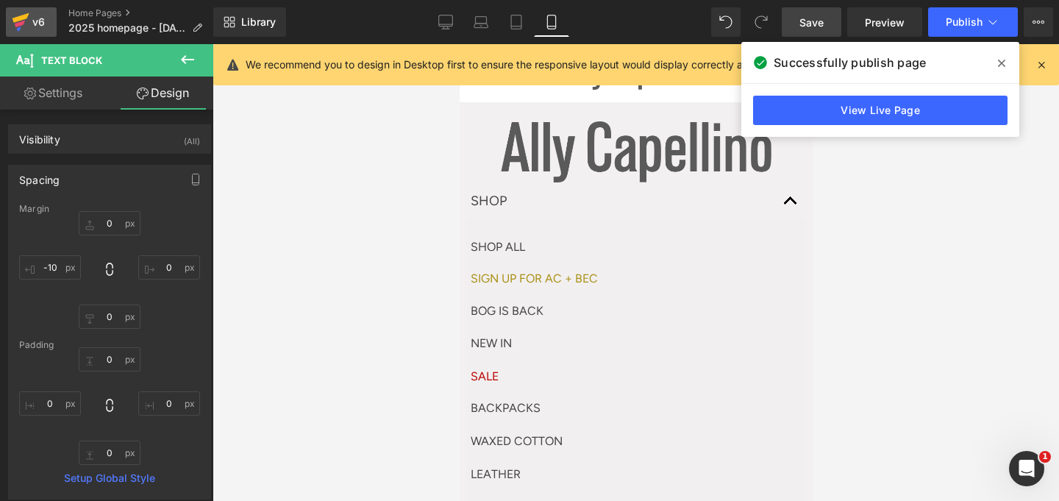
click at [23, 24] on icon at bounding box center [20, 24] width 10 height 7
